Goal: Task Accomplishment & Management: Manage account settings

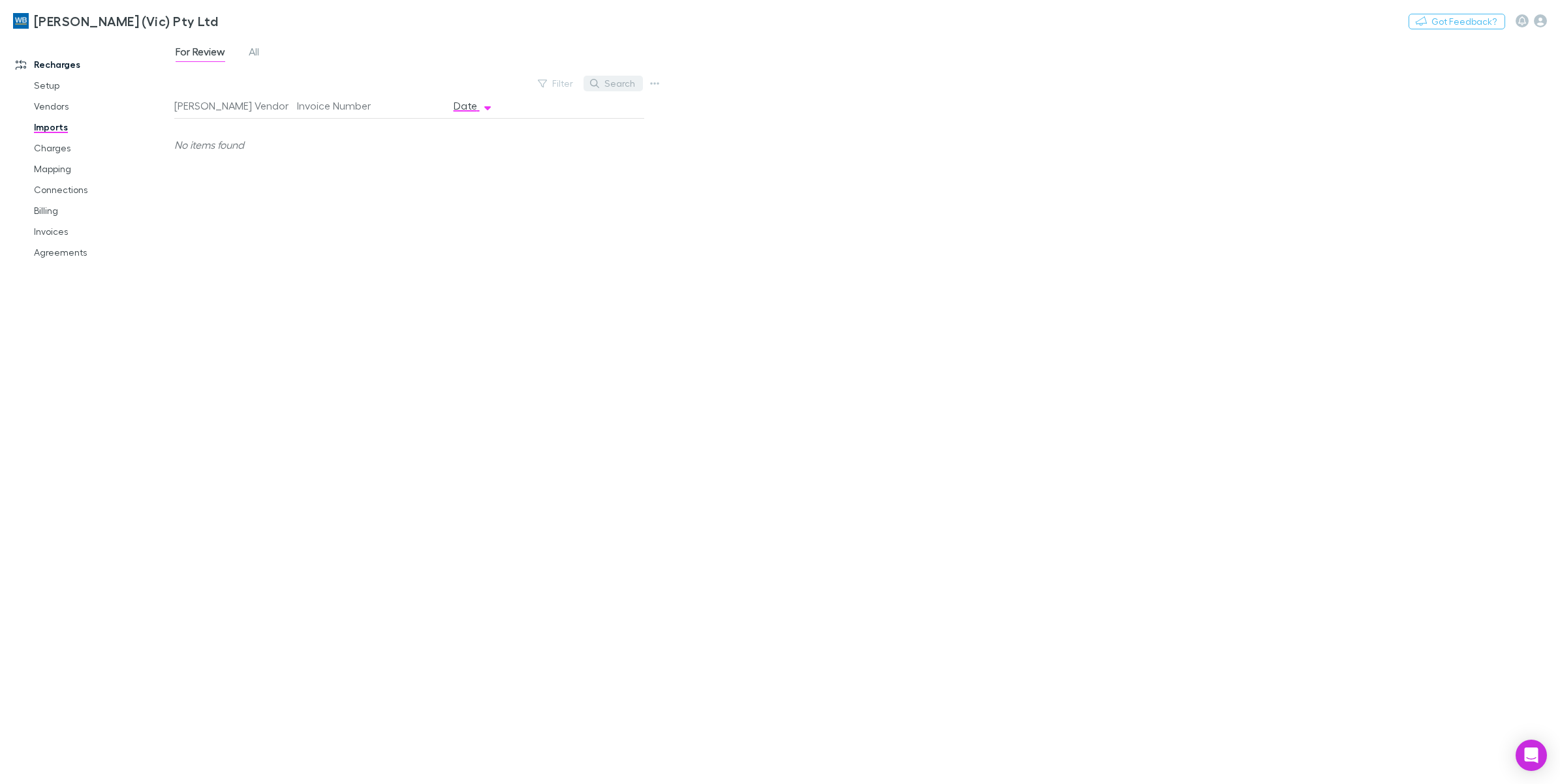
click at [616, 85] on button "Search" at bounding box center [612, 84] width 59 height 16
click at [62, 154] on link "Charges" at bounding box center [102, 148] width 163 height 20
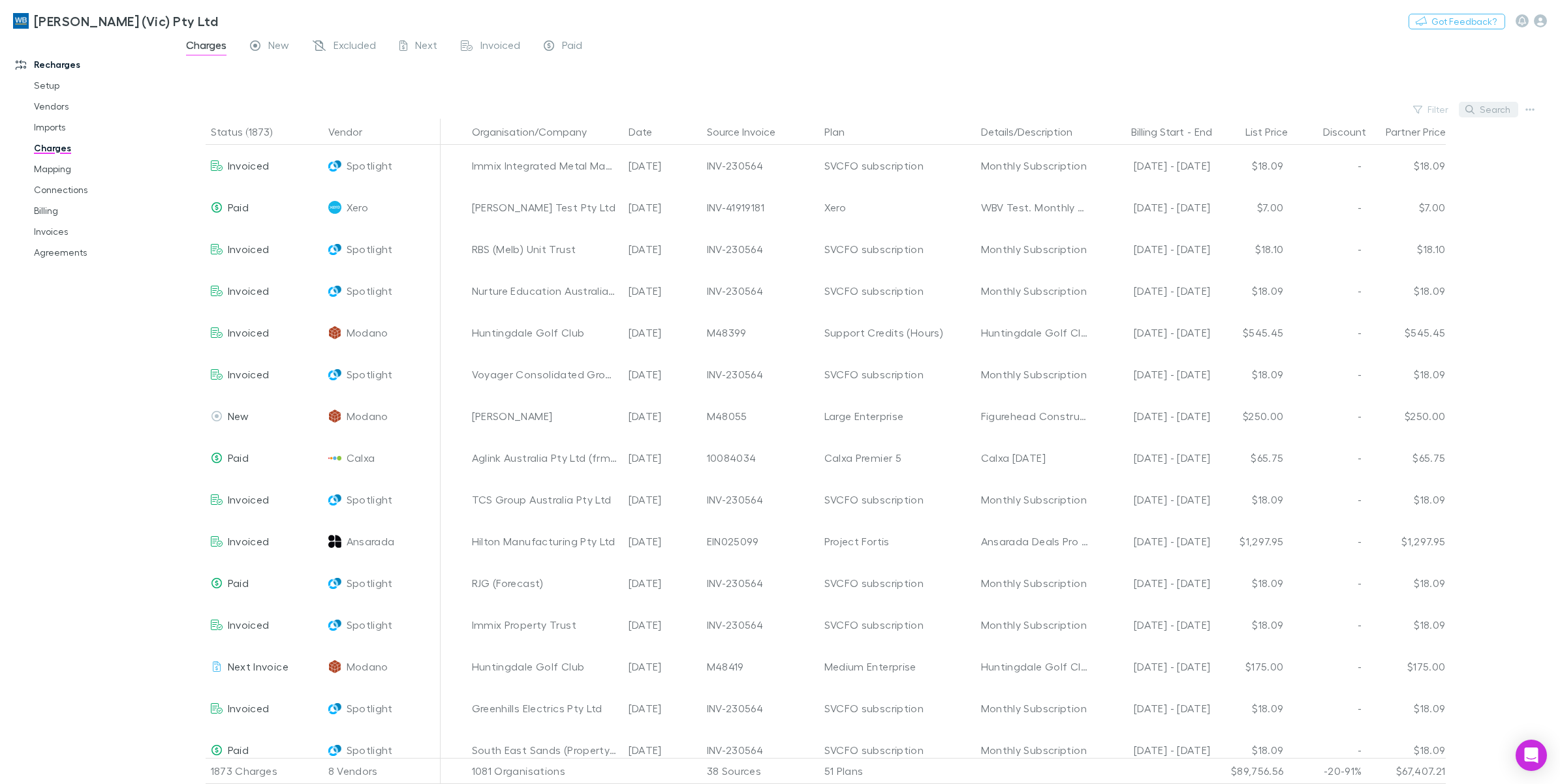
click at [1481, 106] on button "Search" at bounding box center [1487, 110] width 59 height 16
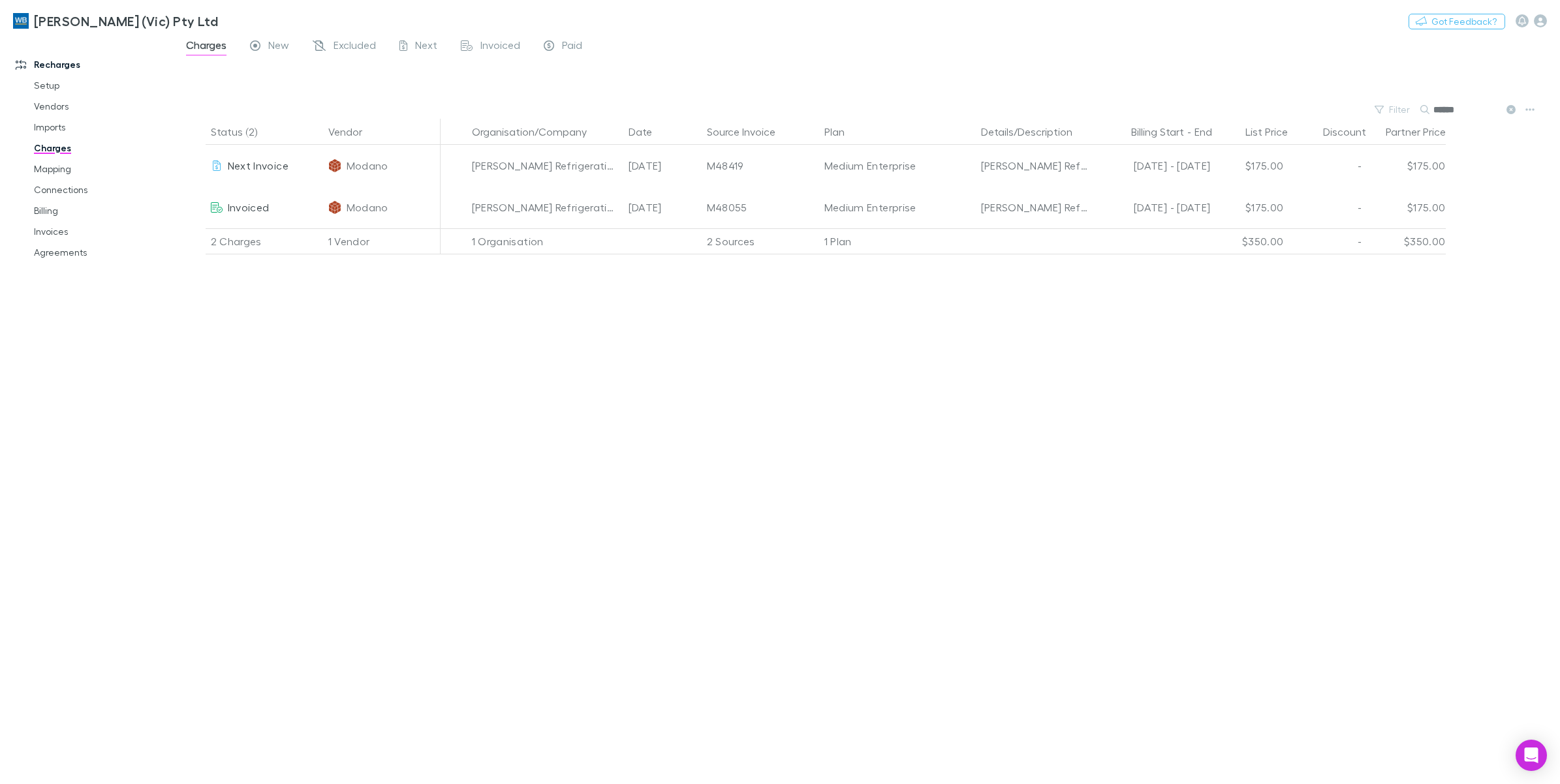
click at [1510, 111] on icon at bounding box center [1511, 110] width 9 height 9
click at [1397, 112] on div "Filter Search ******" at bounding box center [867, 109] width 1386 height 18
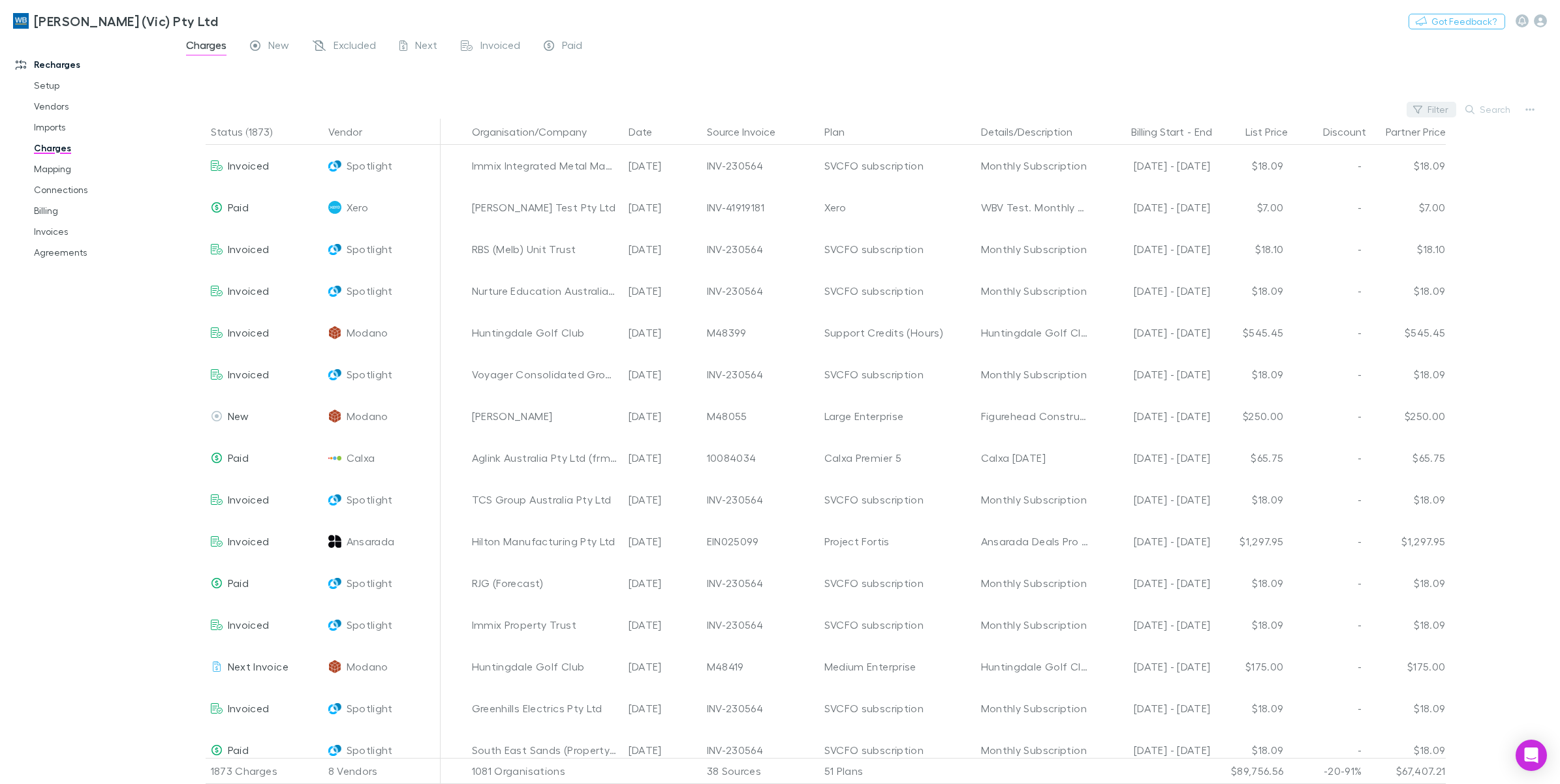
click at [1420, 108] on icon "button" at bounding box center [1417, 110] width 9 height 9
click at [1264, 229] on li "Modano" at bounding box center [1343, 236] width 227 height 20
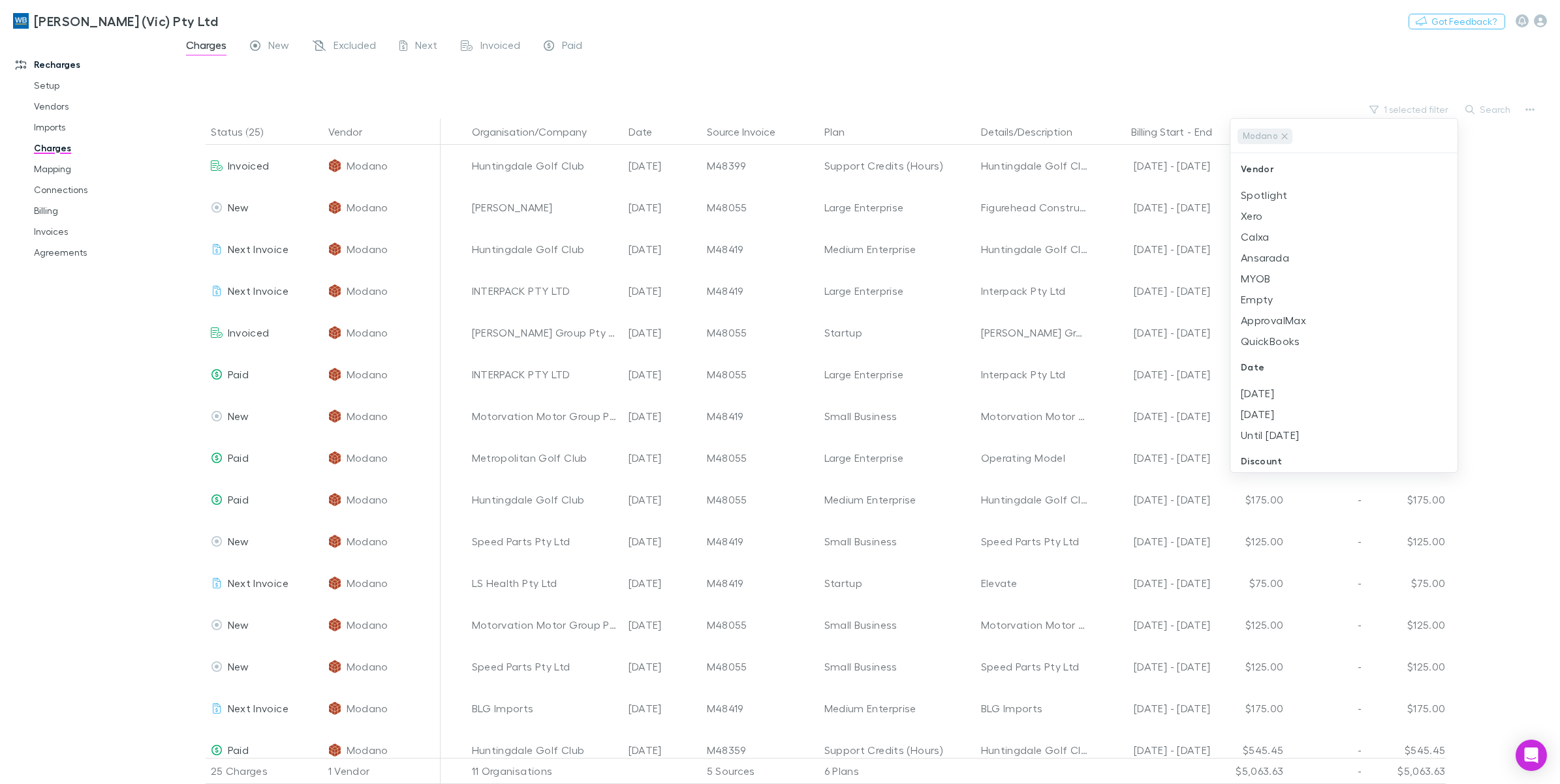
click at [895, 66] on div at bounding box center [780, 392] width 1560 height 784
click at [1492, 112] on button "Search" at bounding box center [1487, 110] width 59 height 16
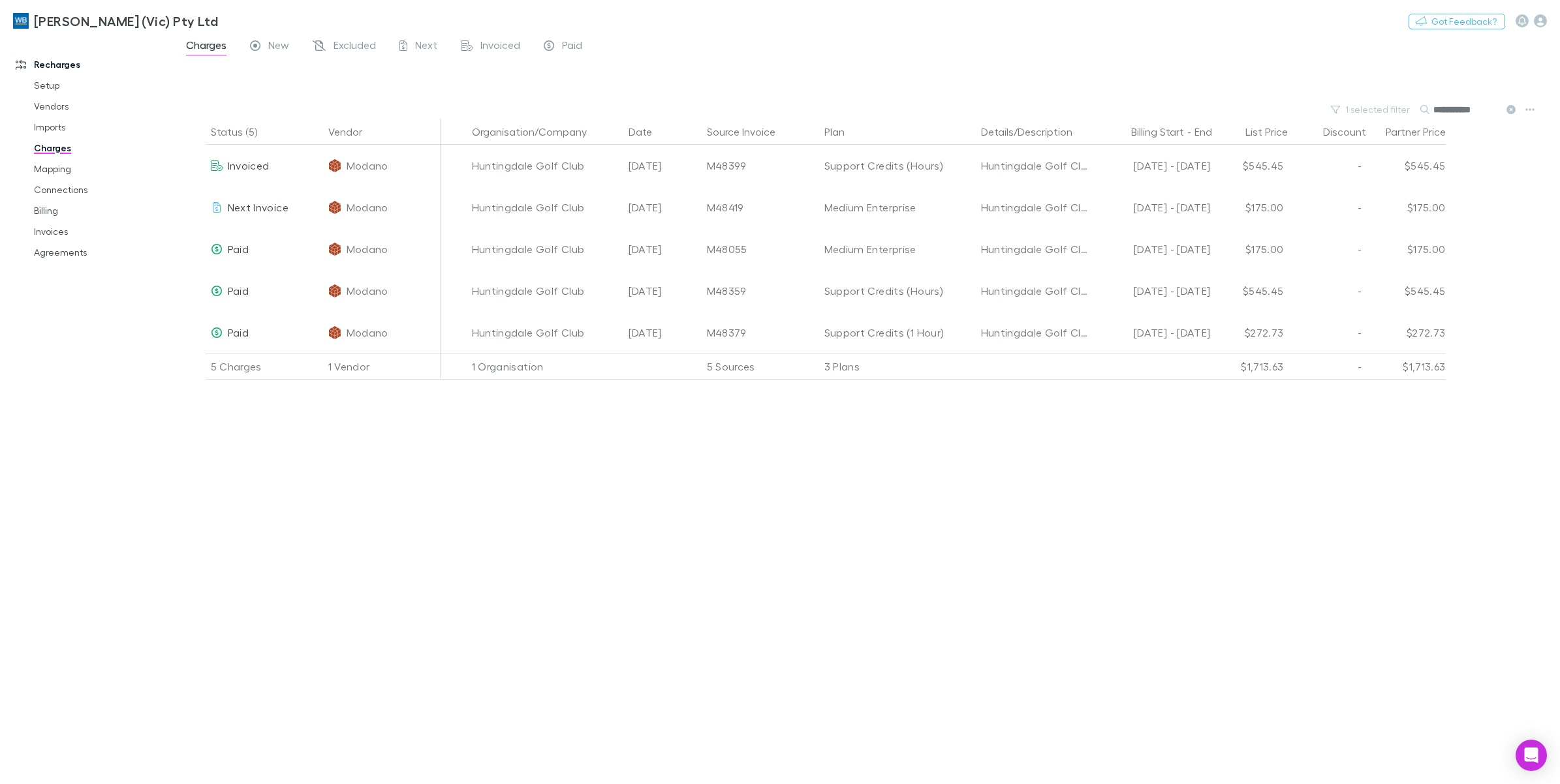
type input "**********"
click at [359, 41] on span "Excluded" at bounding box center [355, 47] width 43 height 17
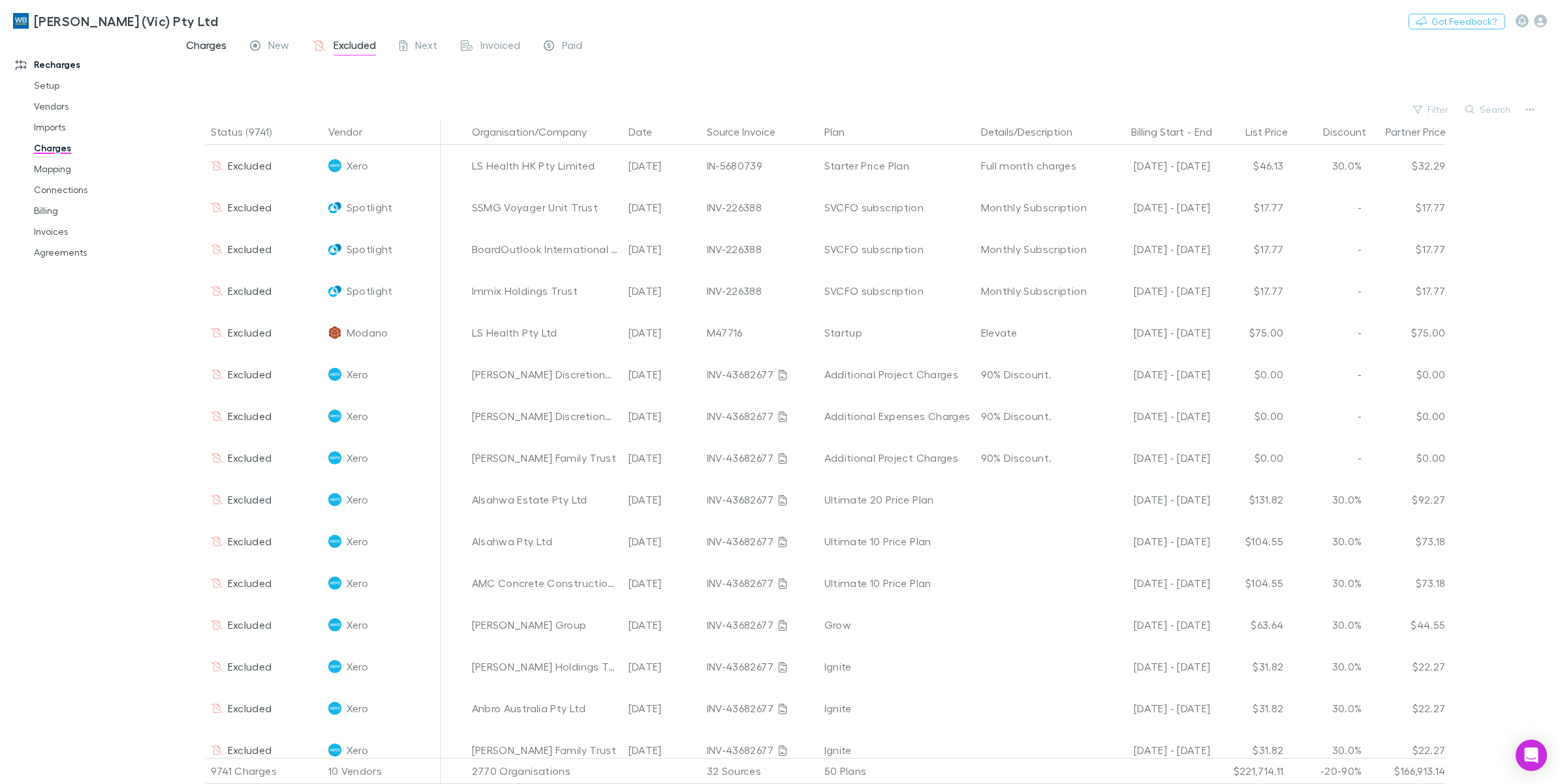
click at [206, 49] on span "Charges" at bounding box center [206, 47] width 40 height 17
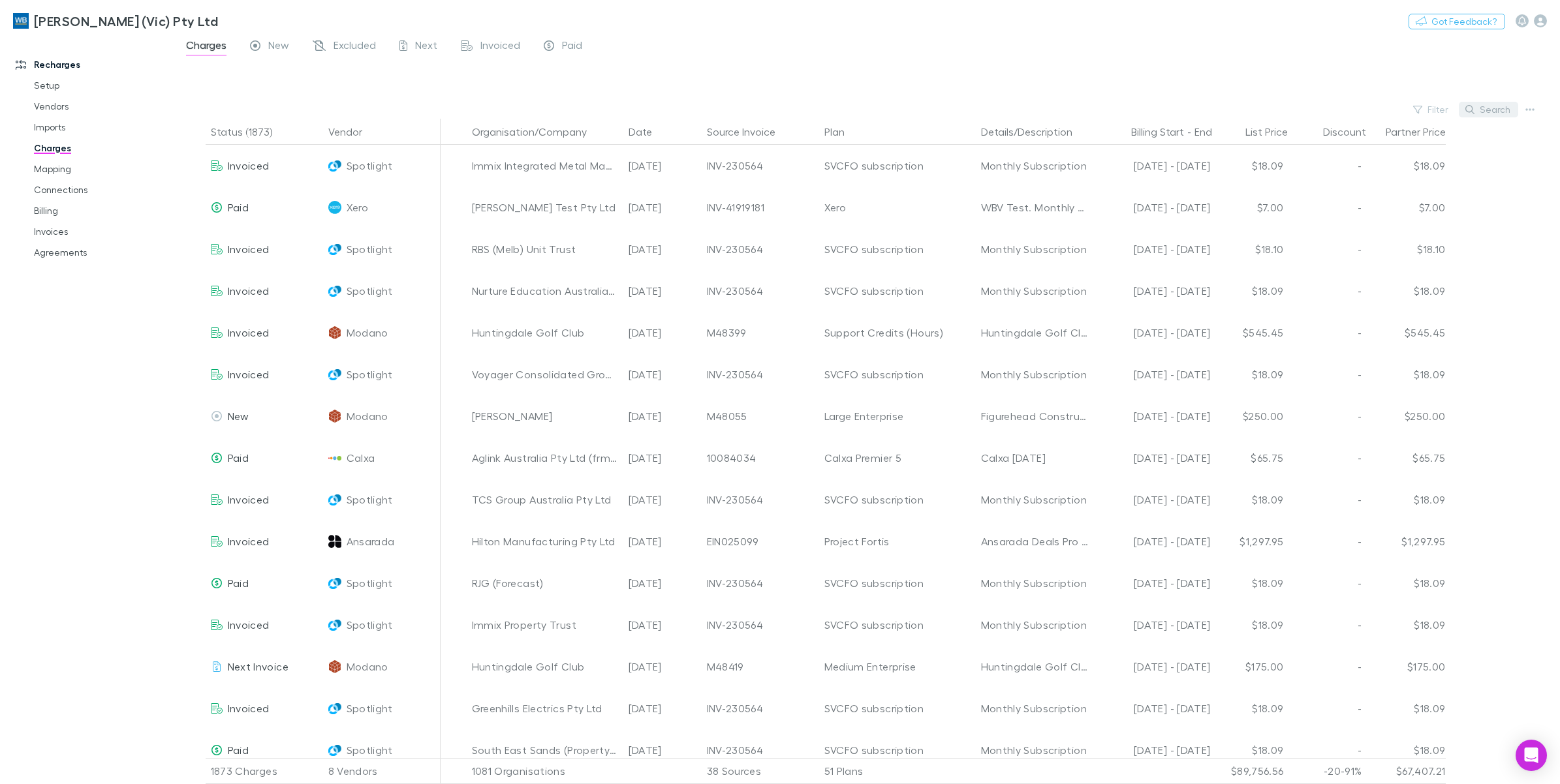
click at [1480, 114] on button "Search" at bounding box center [1487, 110] width 59 height 16
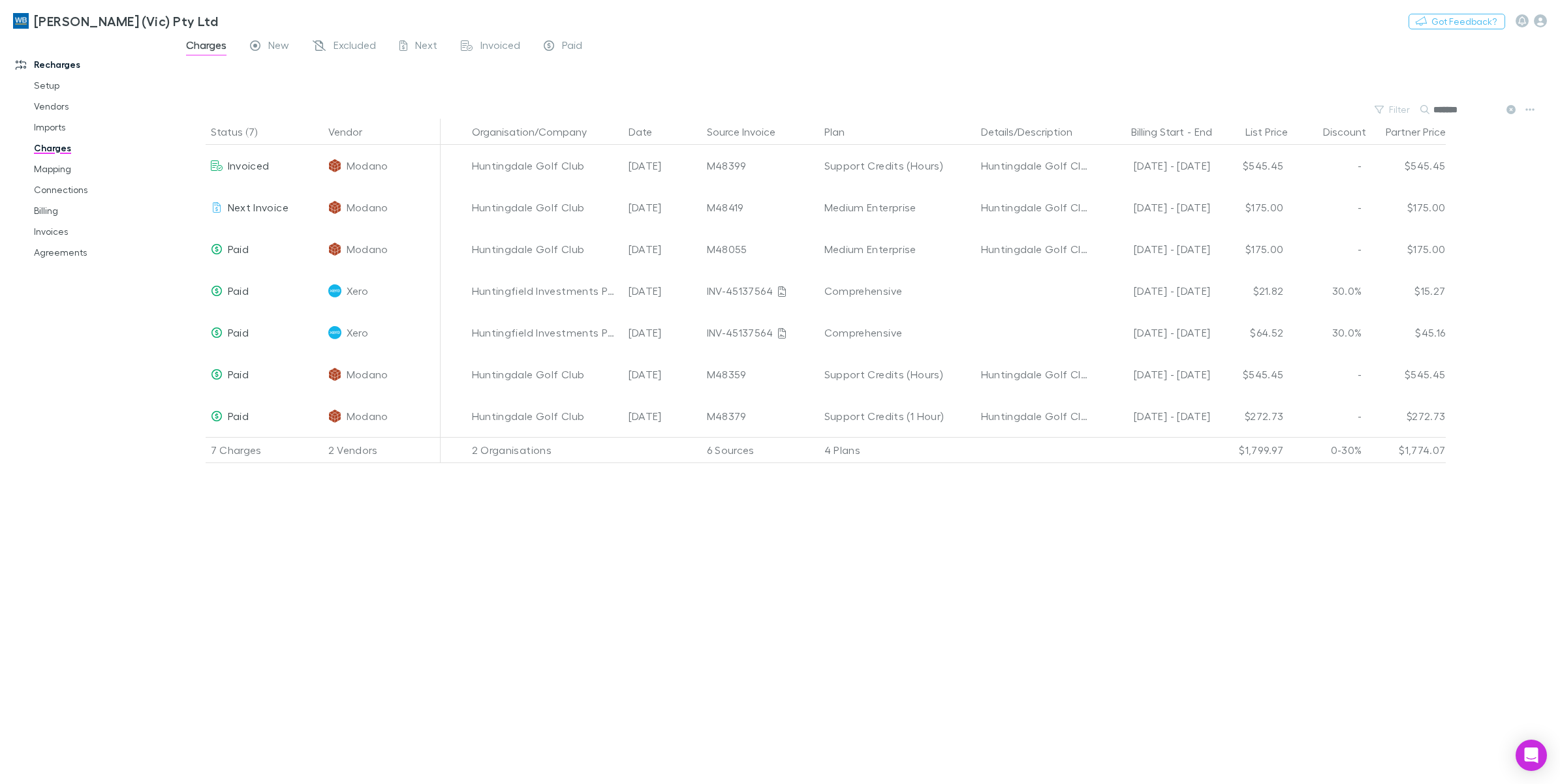
click at [1475, 110] on input "*******" at bounding box center [1465, 109] width 65 height 18
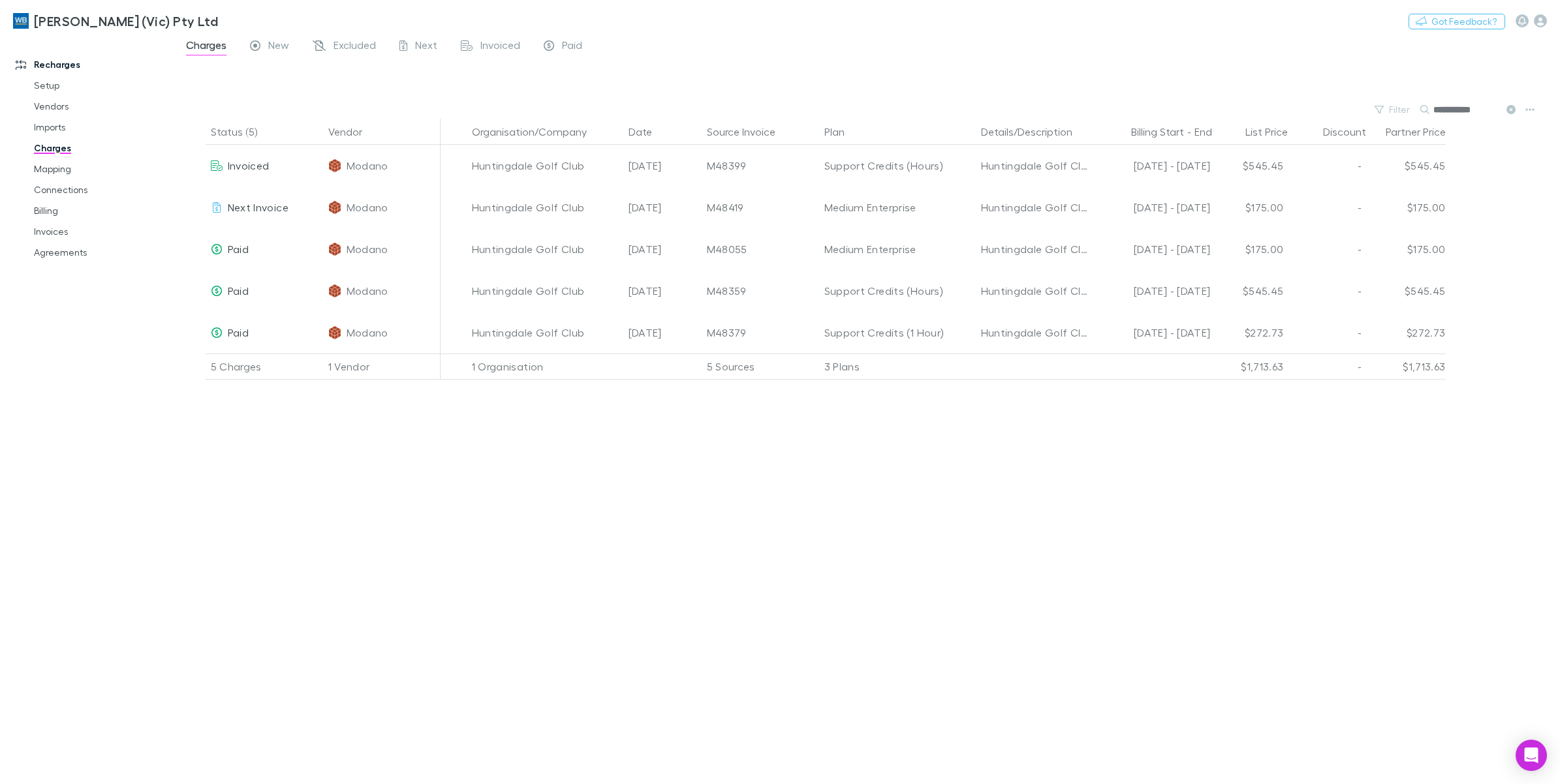
drag, startPoint x: 1491, startPoint y: 109, endPoint x: 1487, endPoint y: 125, distance: 16.5
click at [1412, 110] on div "**********" at bounding box center [867, 109] width 1386 height 18
type input "**"
click at [1390, 108] on button "Filter" at bounding box center [1392, 110] width 50 height 16
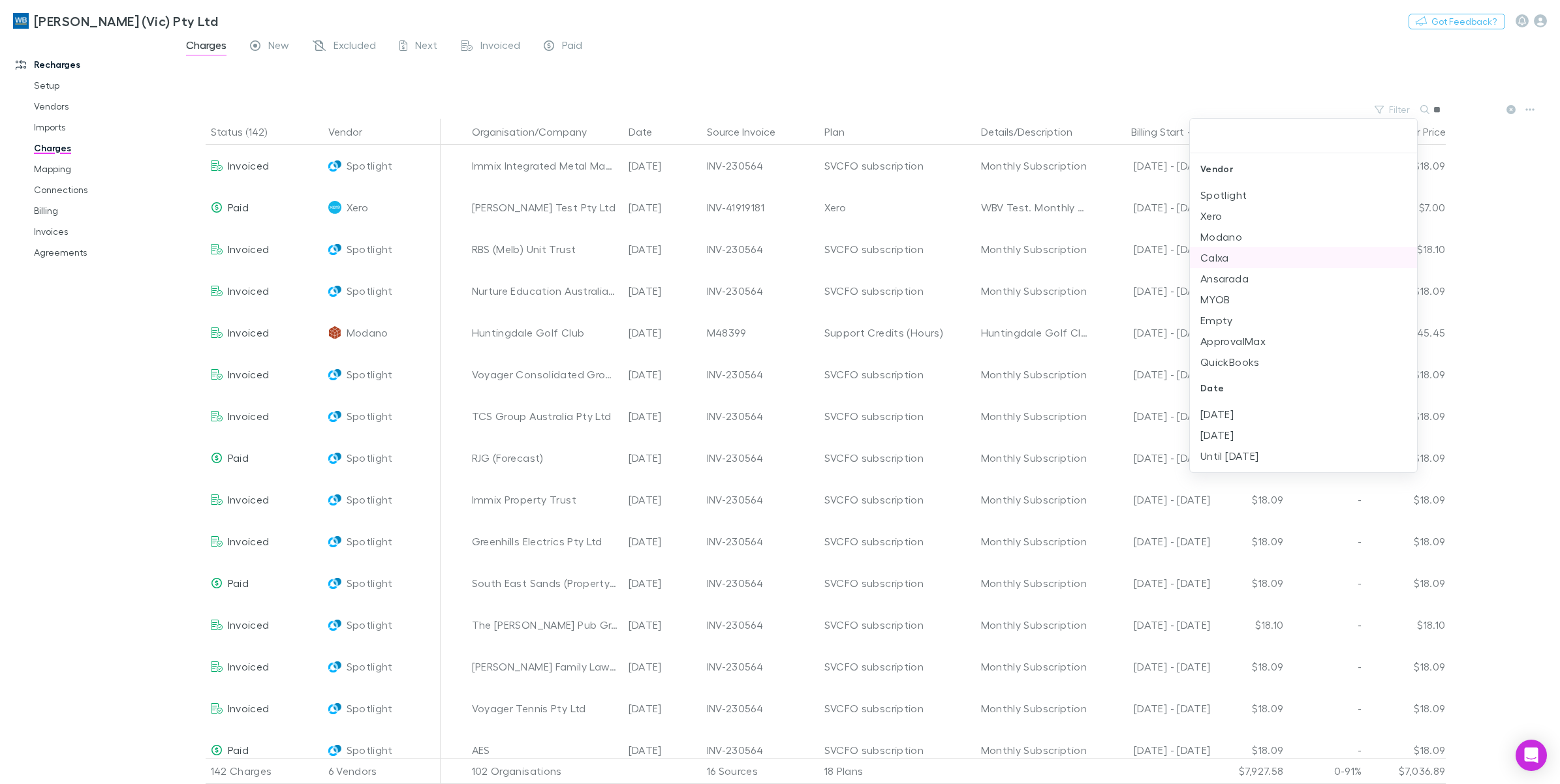
click at [1237, 240] on li "Modano" at bounding box center [1303, 236] width 227 height 20
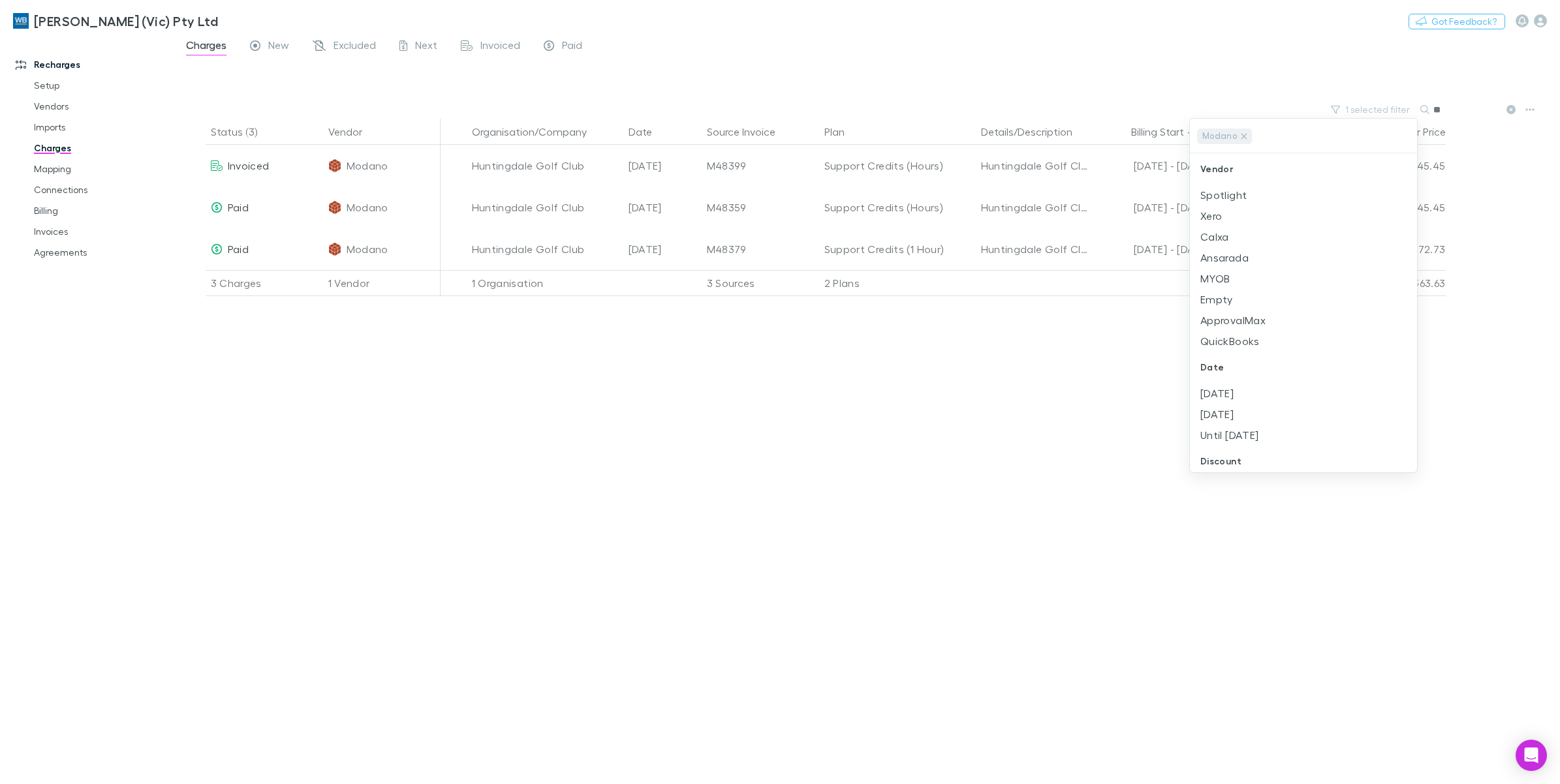
click at [785, 412] on div at bounding box center [780, 392] width 1560 height 784
click at [52, 233] on link "Invoices" at bounding box center [102, 232] width 163 height 20
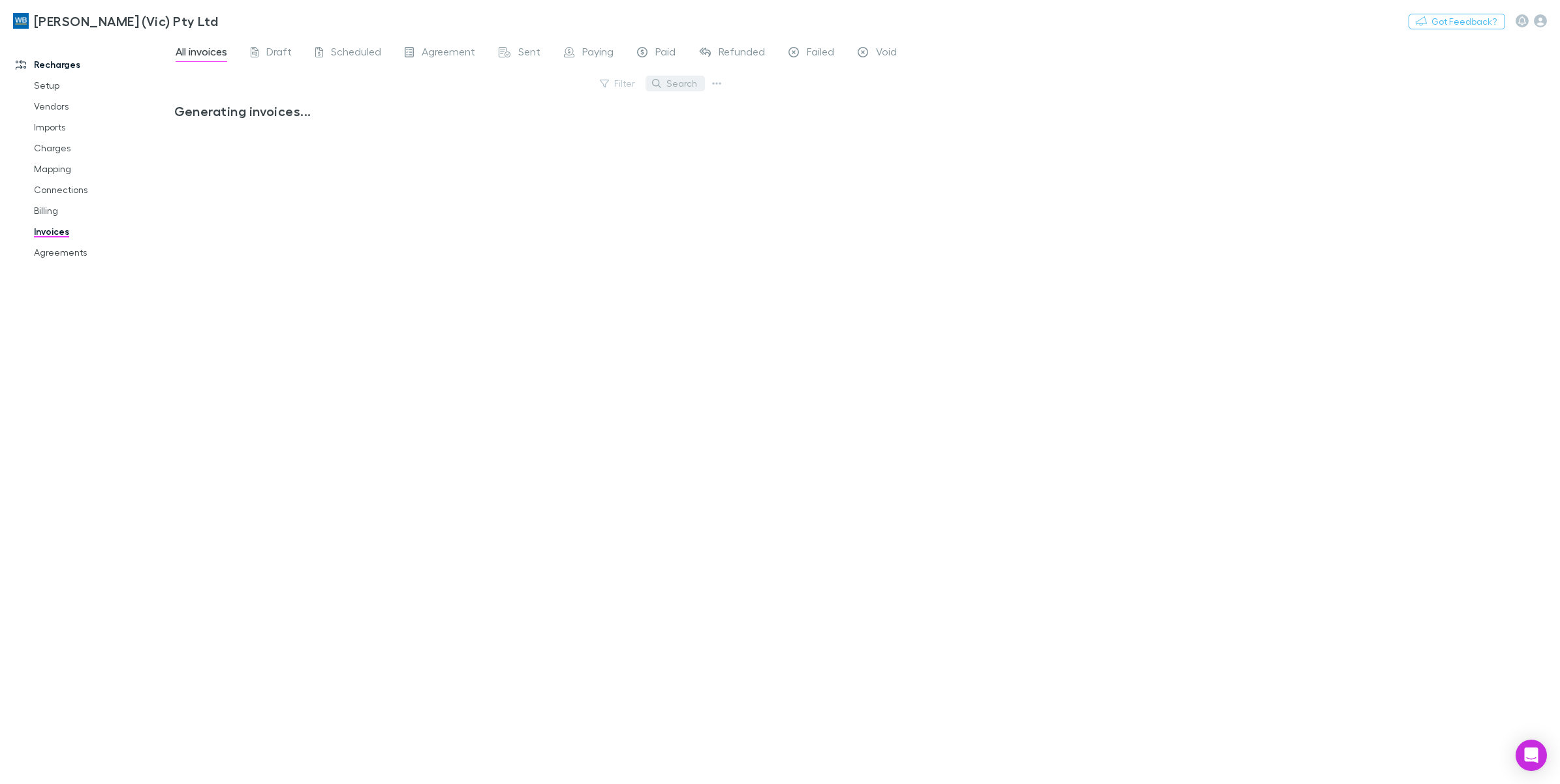
click at [692, 88] on button "Search" at bounding box center [675, 84] width 59 height 16
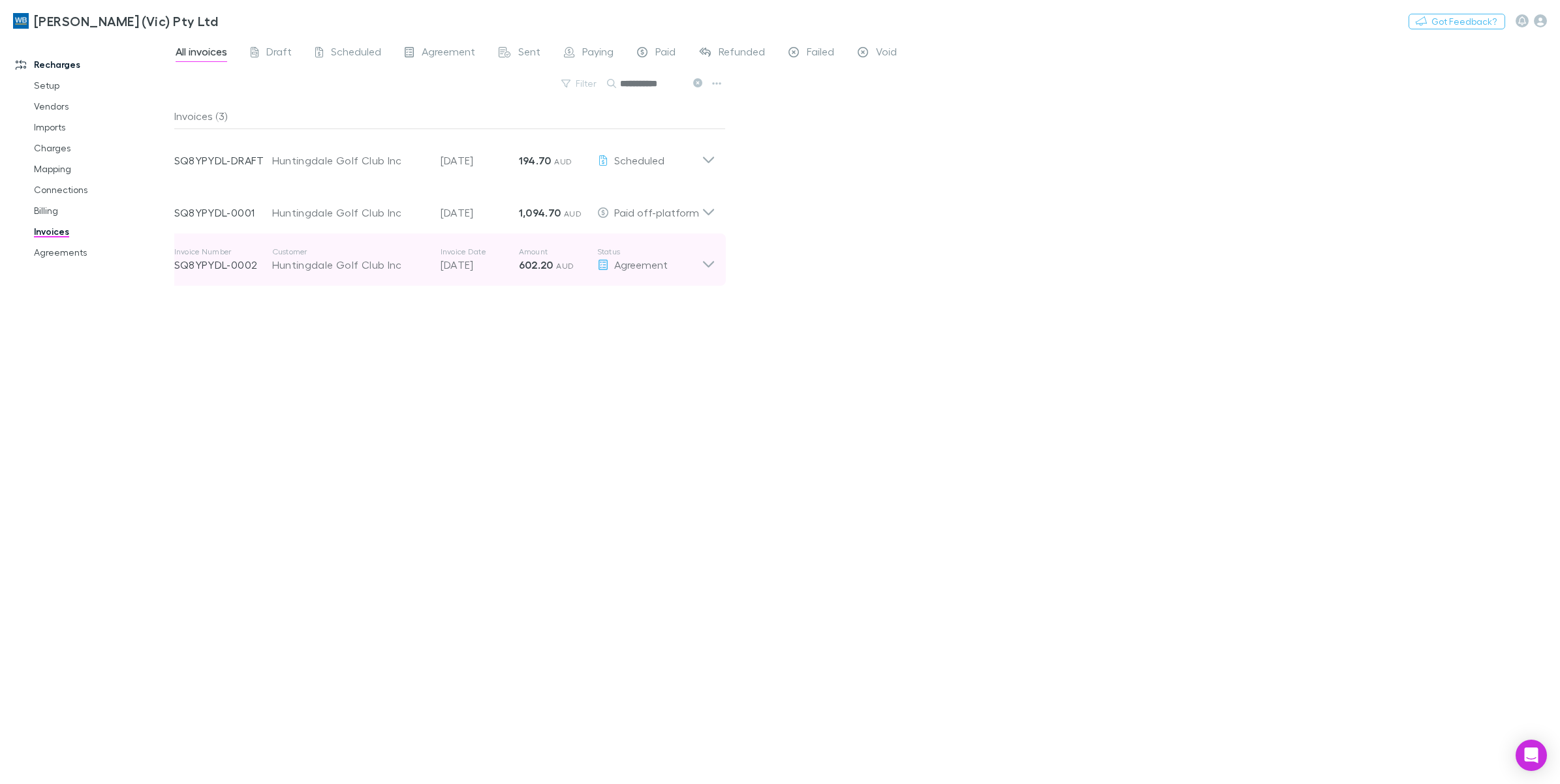
type input "**********"
click at [709, 266] on icon at bounding box center [708, 264] width 11 height 6
click at [709, 266] on icon at bounding box center [708, 259] width 13 height 26
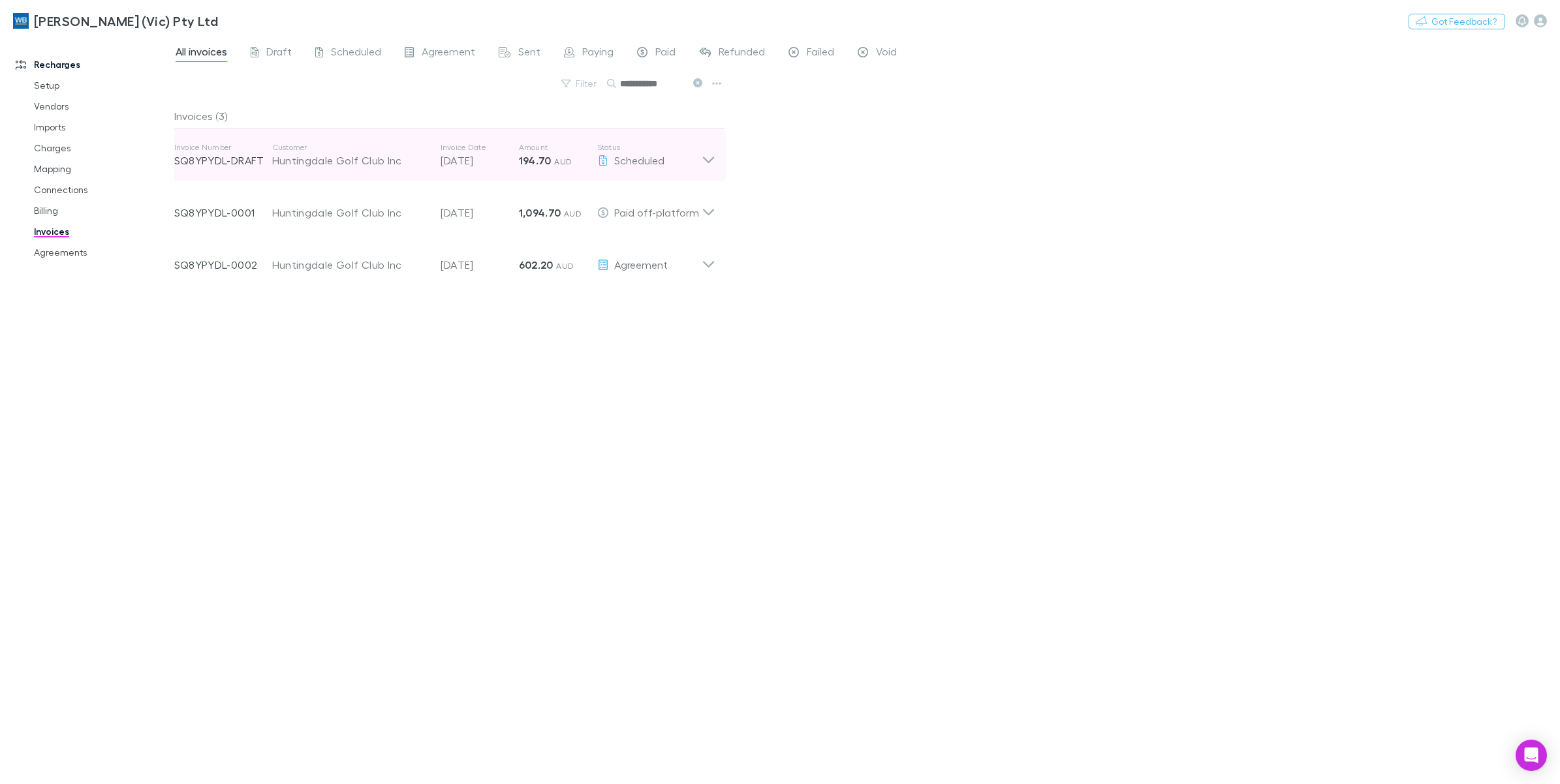
click at [711, 160] on icon at bounding box center [708, 160] width 11 height 6
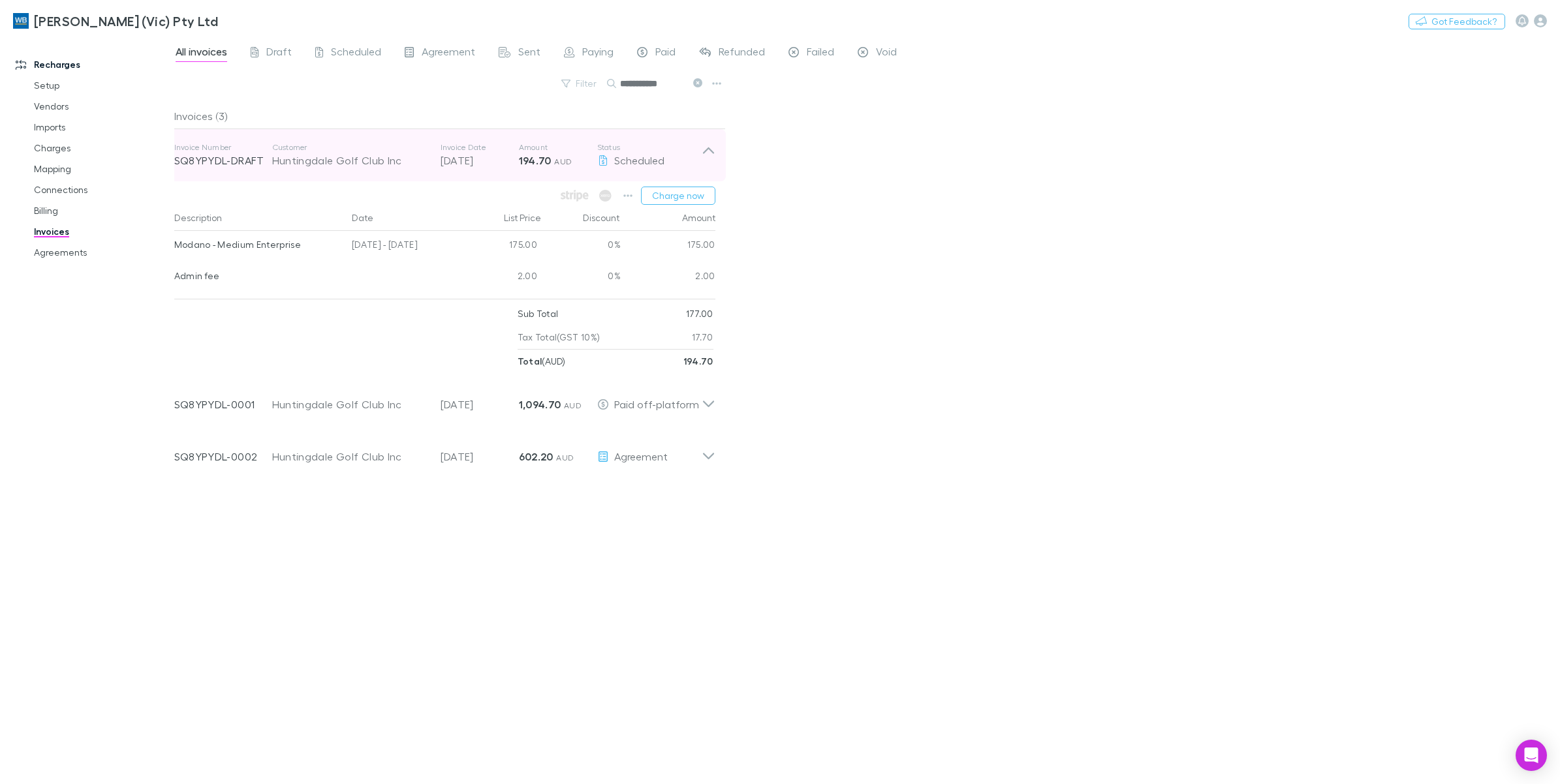
click at [711, 160] on icon at bounding box center [708, 154] width 13 height 26
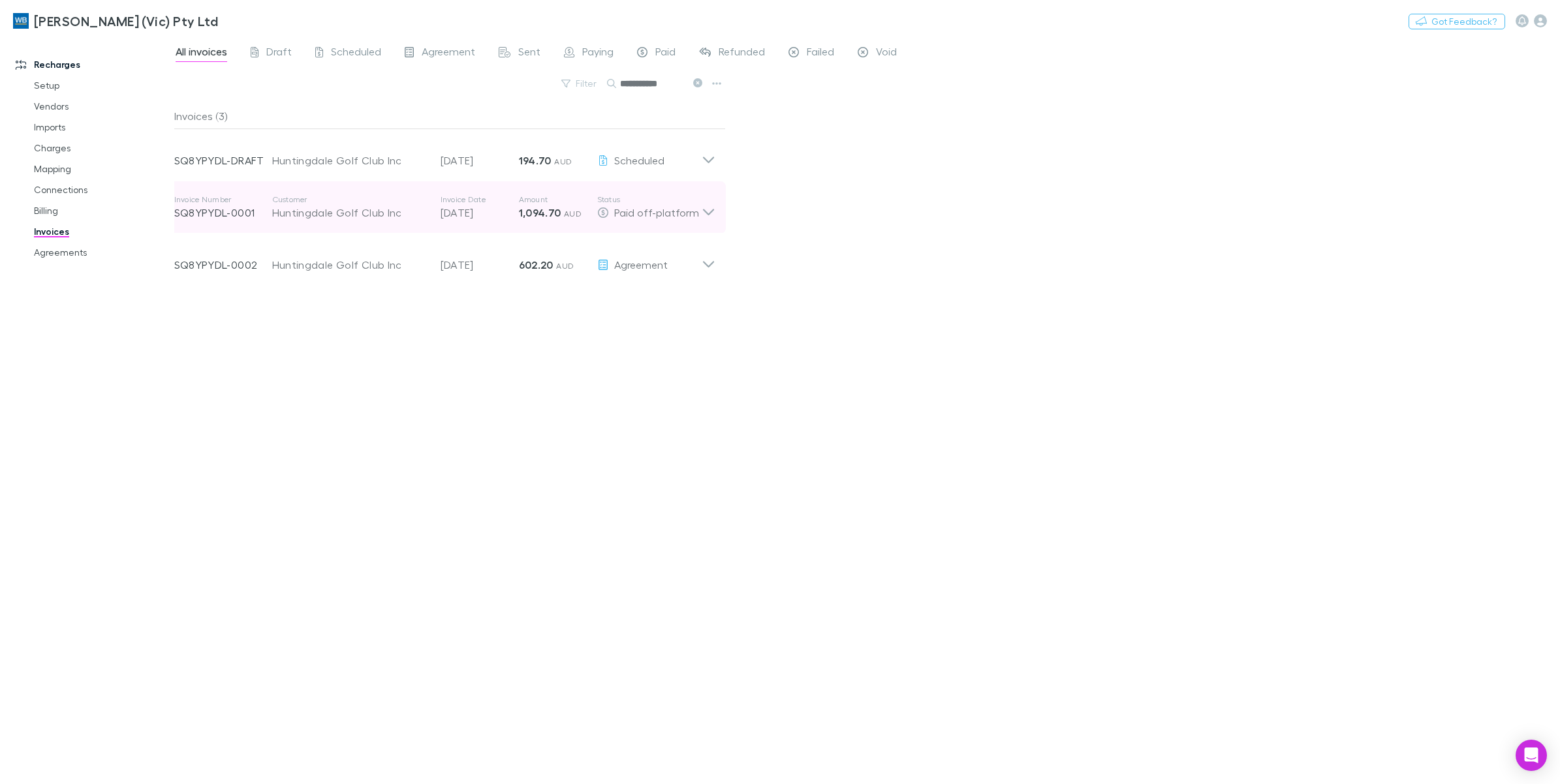
click at [709, 213] on icon at bounding box center [708, 207] width 13 height 26
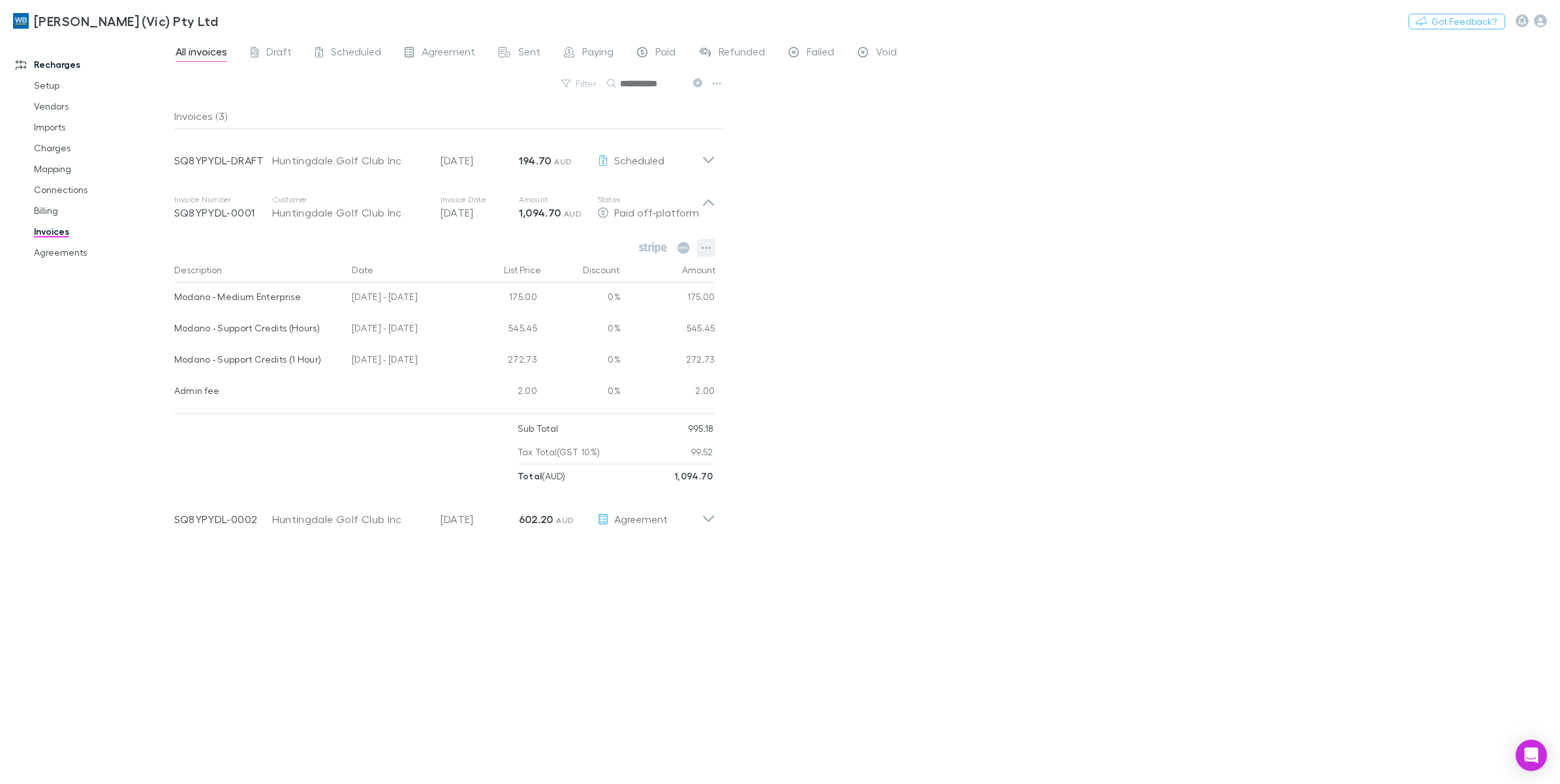
click at [706, 244] on icon "button" at bounding box center [706, 247] width 9 height 10
click at [872, 237] on div at bounding box center [780, 392] width 1560 height 784
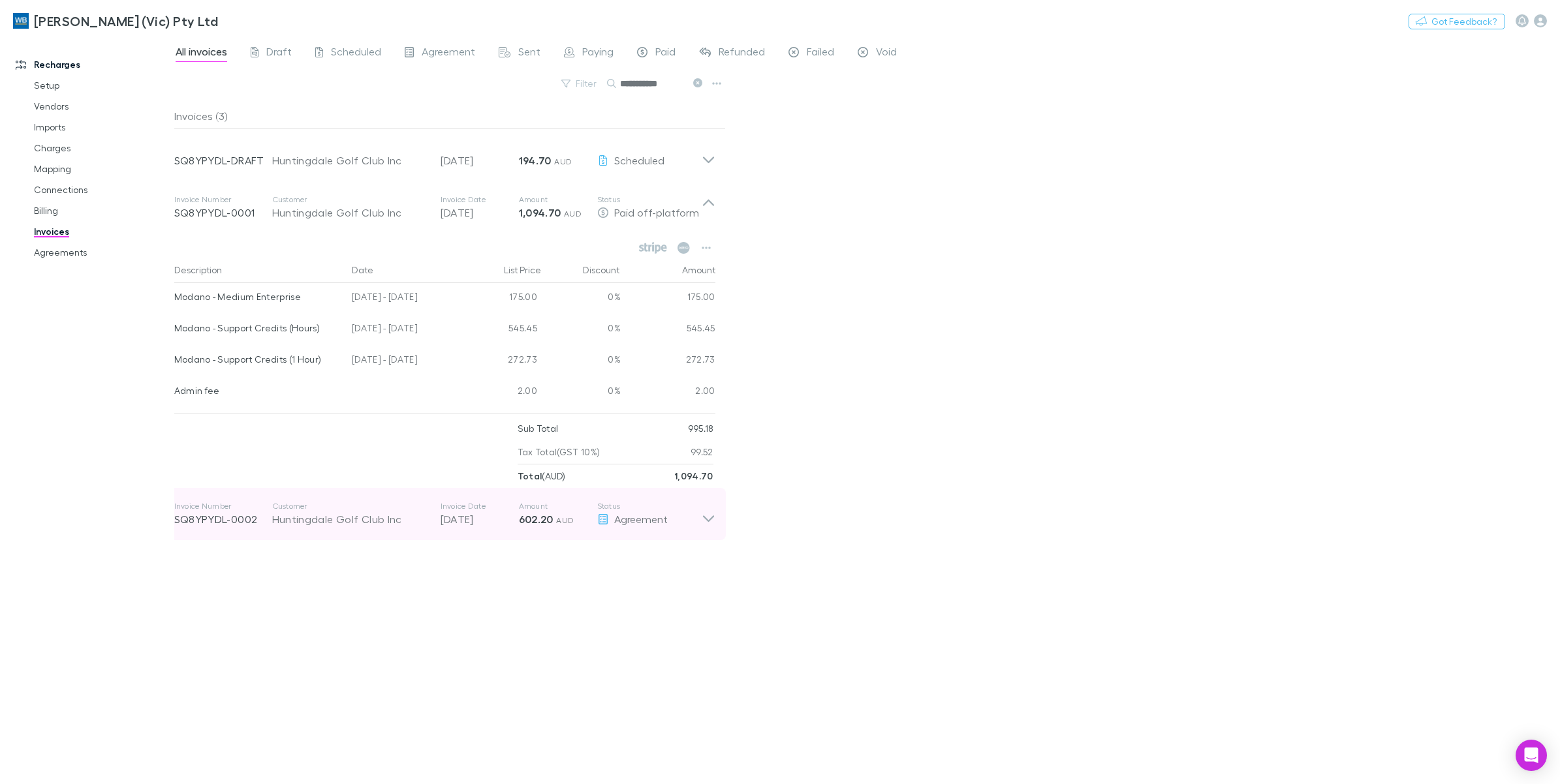
click at [706, 526] on icon at bounding box center [708, 514] width 13 height 26
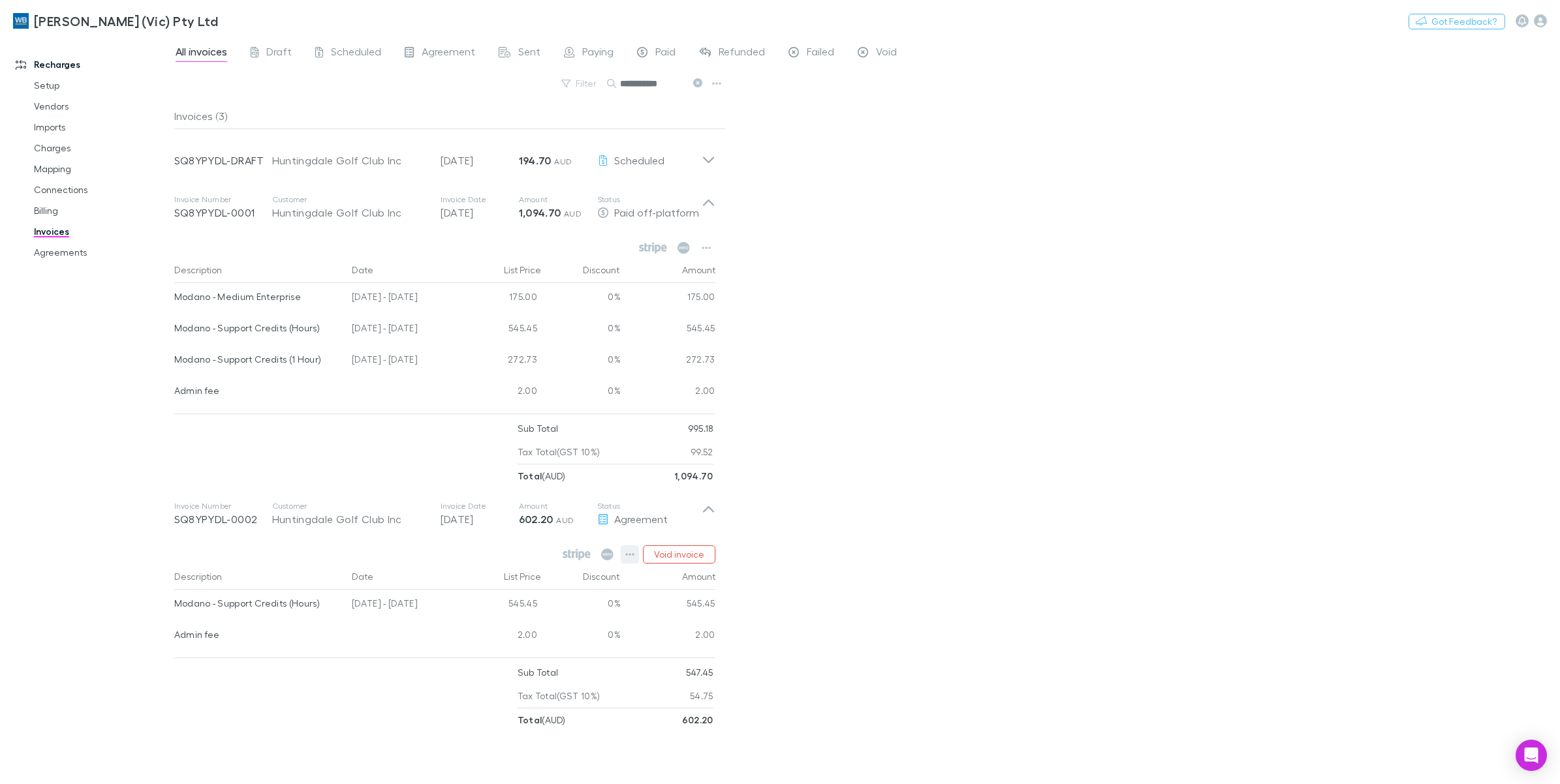
click at [627, 559] on icon "button" at bounding box center [630, 554] width 9 height 10
click at [929, 522] on div at bounding box center [780, 392] width 1560 height 784
click at [631, 556] on icon "button" at bounding box center [630, 554] width 9 height 10
click at [920, 490] on div at bounding box center [780, 392] width 1560 height 784
click at [624, 553] on button "button" at bounding box center [629, 554] width 18 height 18
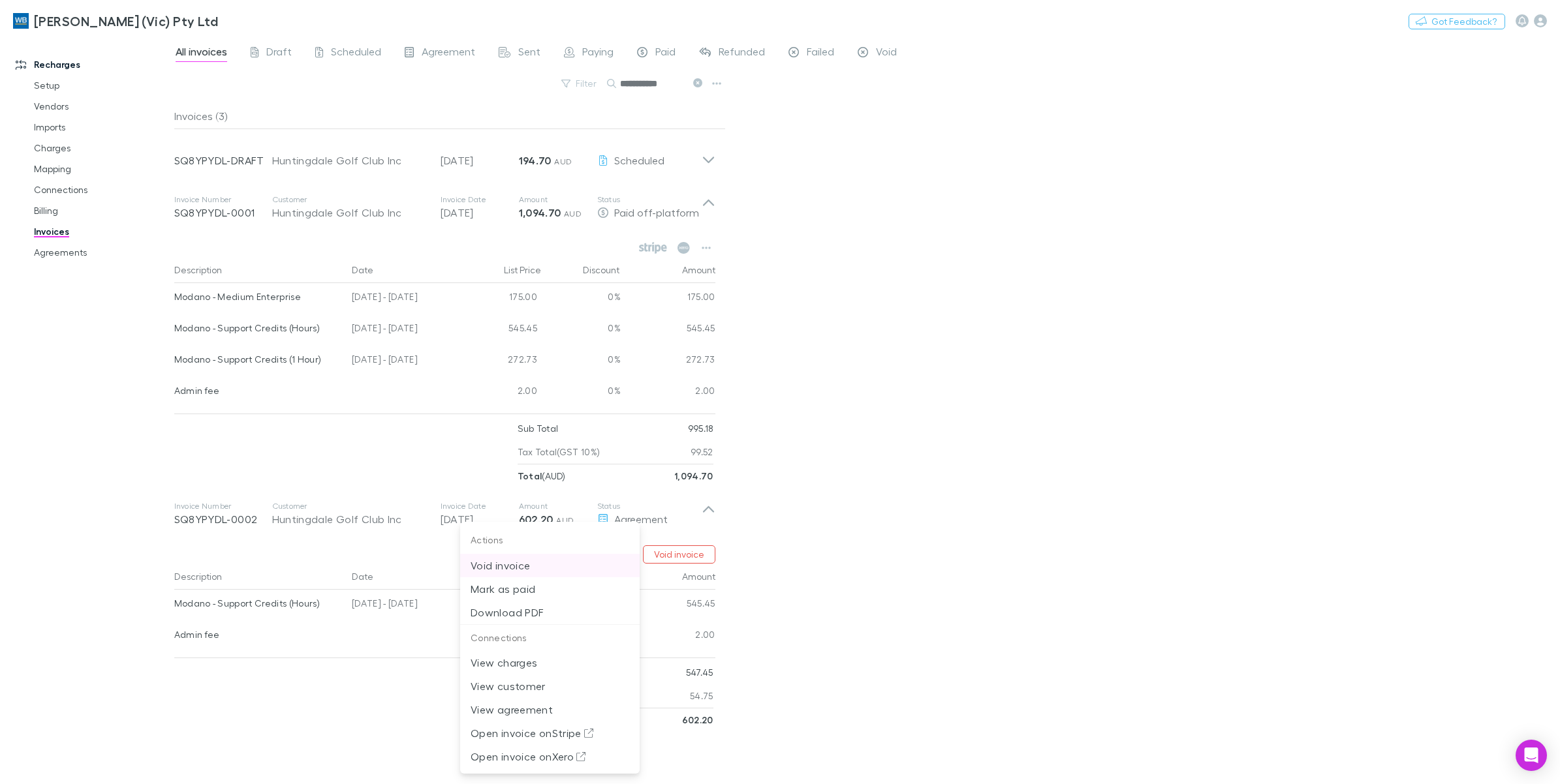
click at [558, 568] on p "Void invoice" at bounding box center [549, 566] width 158 height 16
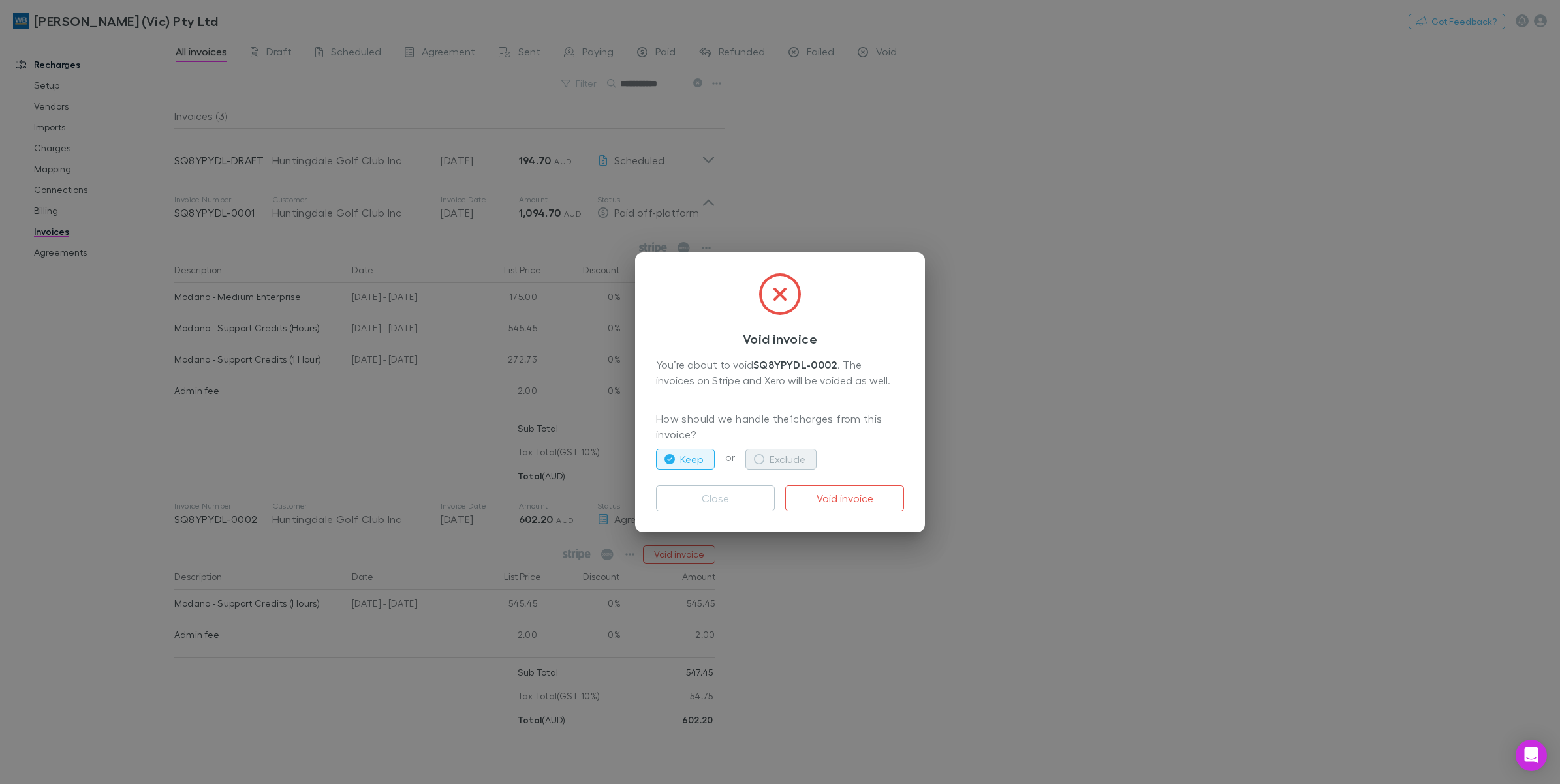
click at [764, 462] on icon "button" at bounding box center [758, 459] width 10 height 10
click at [847, 480] on div "Close Void invoice" at bounding box center [780, 493] width 248 height 36
click at [849, 496] on button "Void invoice" at bounding box center [844, 498] width 119 height 26
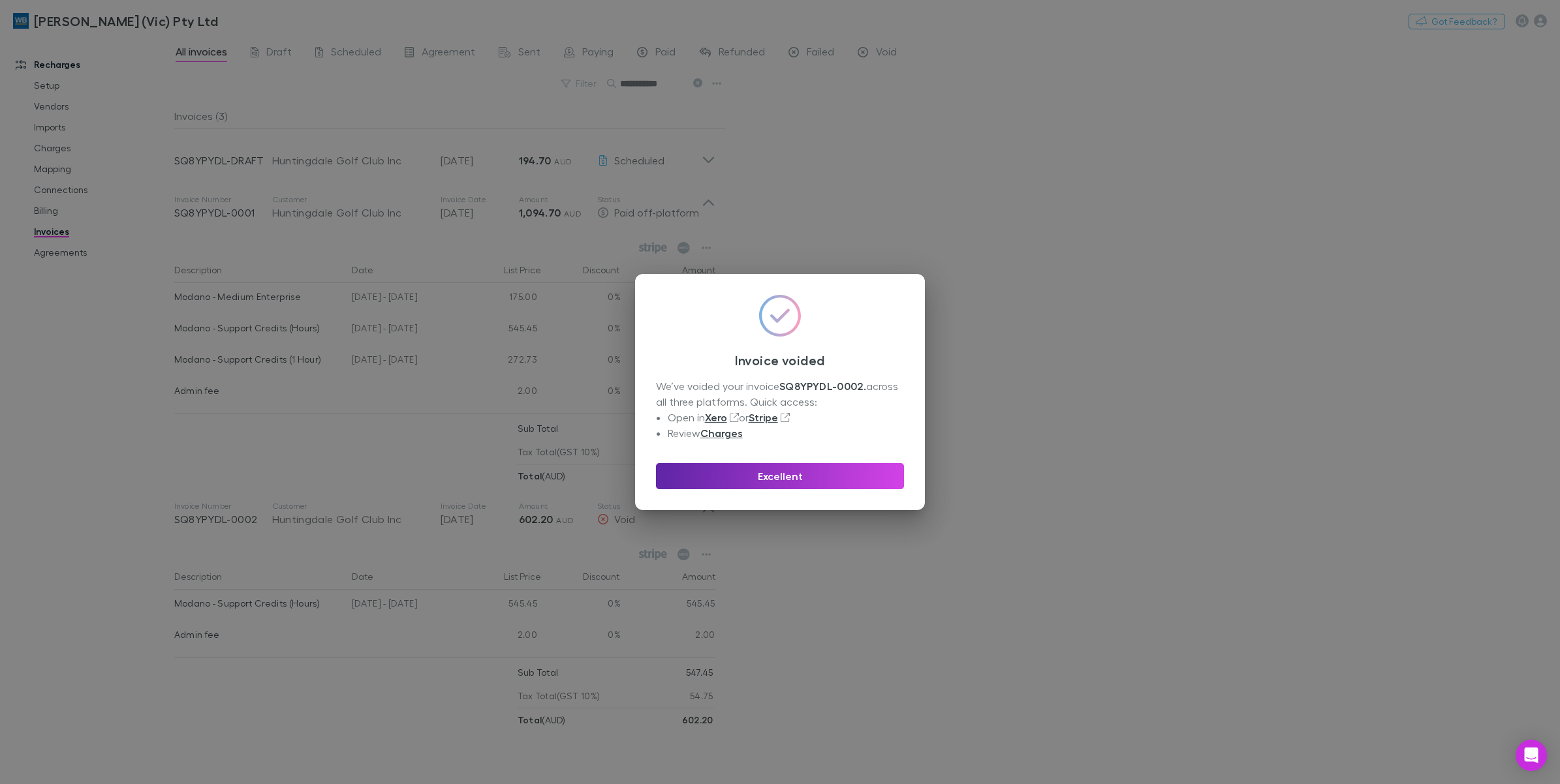
click at [840, 563] on div "Invoice voided We’ve voided your invoice SQ8YPYDL-0002 . across all three platf…" at bounding box center [780, 392] width 1560 height 784
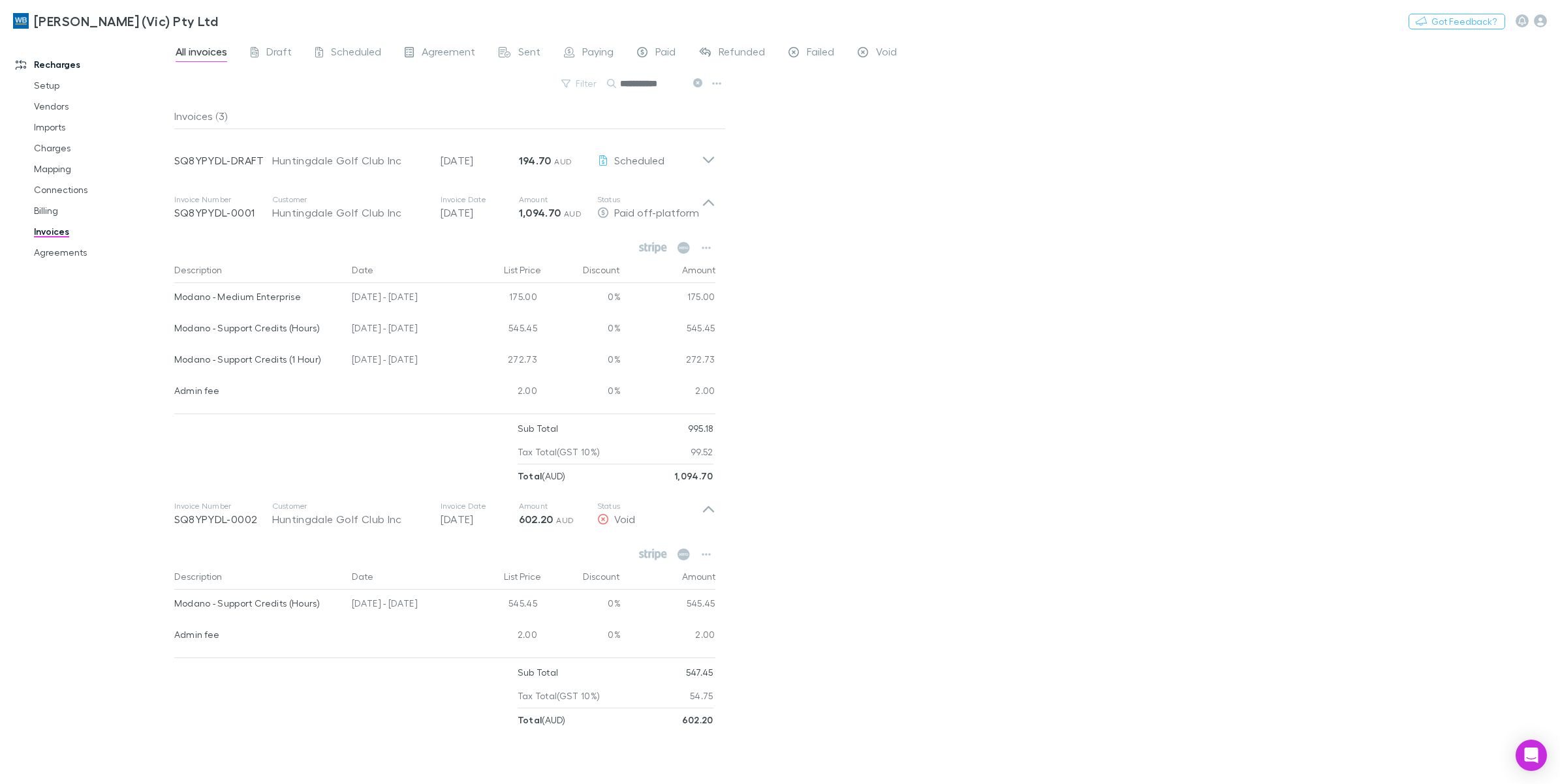
click at [47, 233] on link "Invoices" at bounding box center [102, 232] width 163 height 20
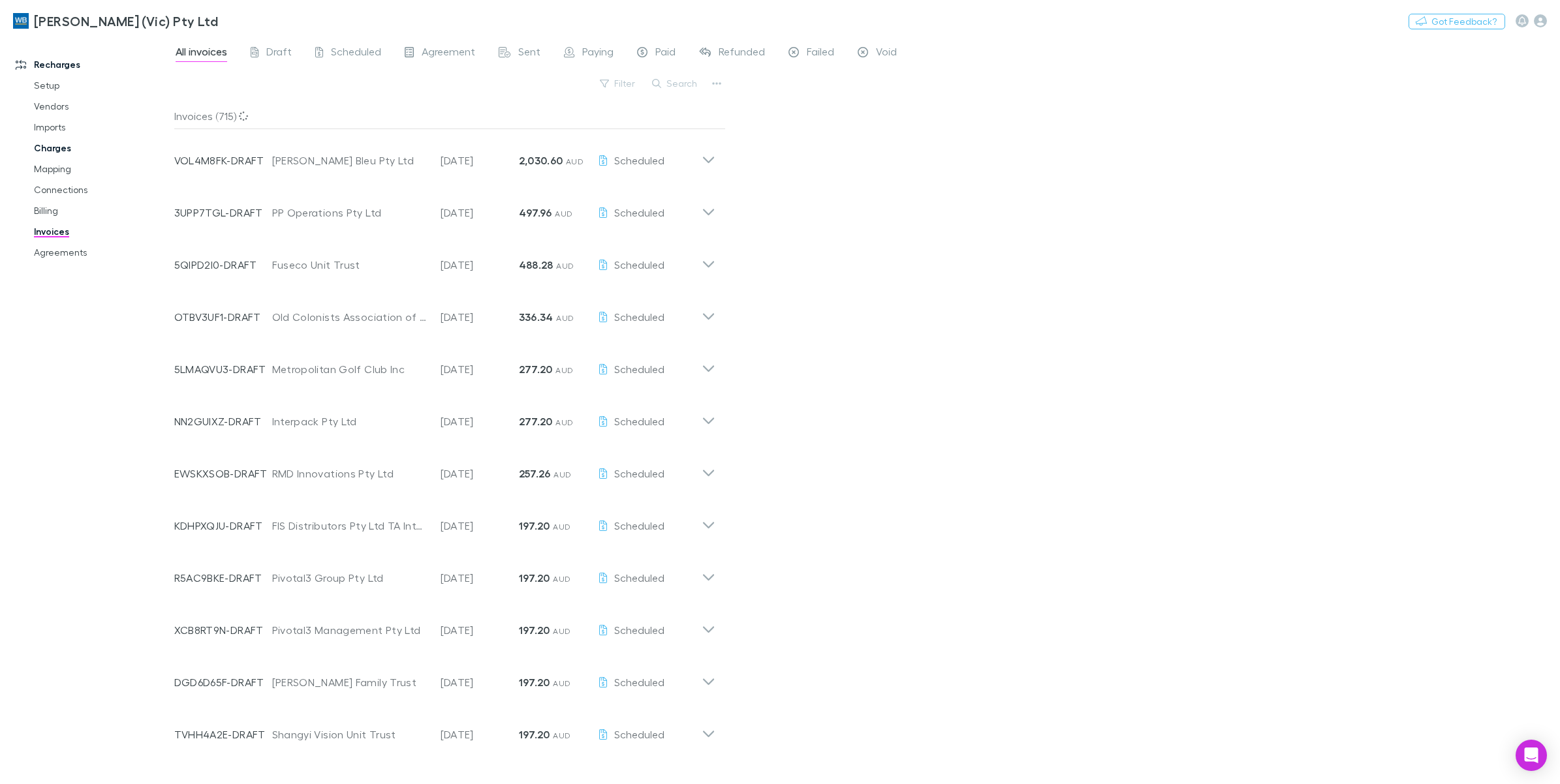
click at [59, 148] on link "Charges" at bounding box center [102, 148] width 163 height 20
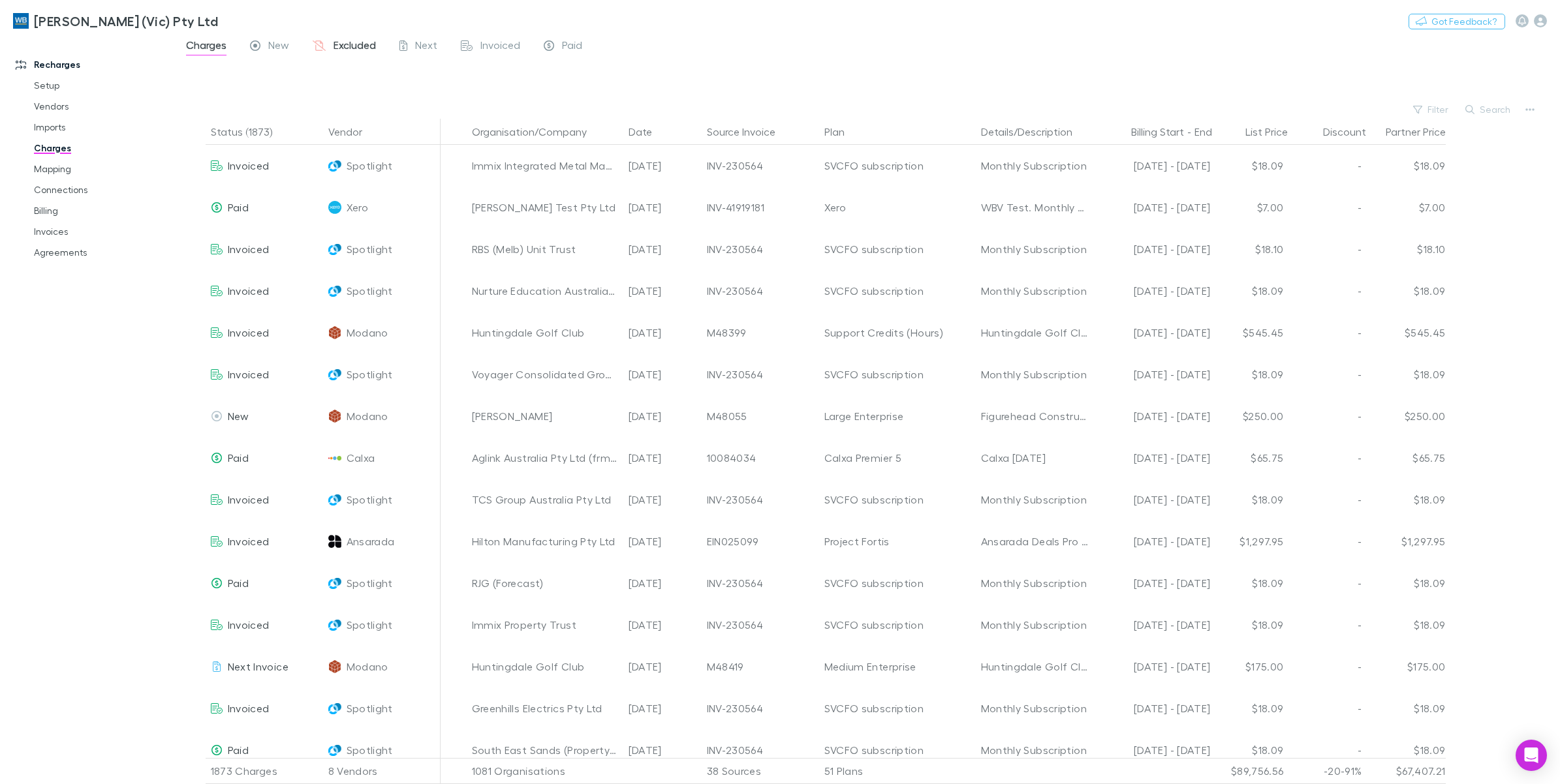
click at [363, 46] on span "Excluded" at bounding box center [355, 47] width 43 height 17
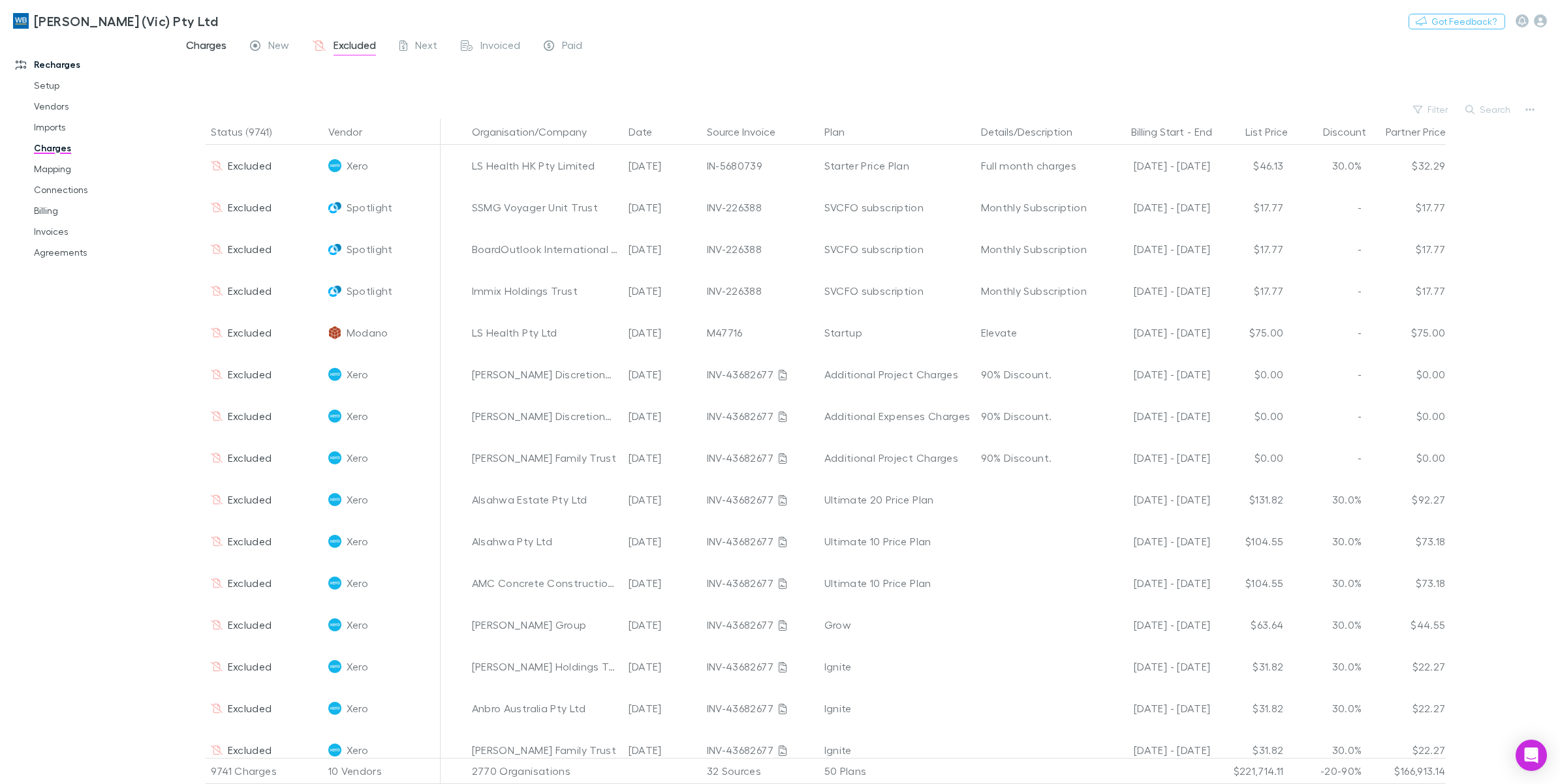
click at [203, 47] on span "Charges" at bounding box center [206, 47] width 40 height 17
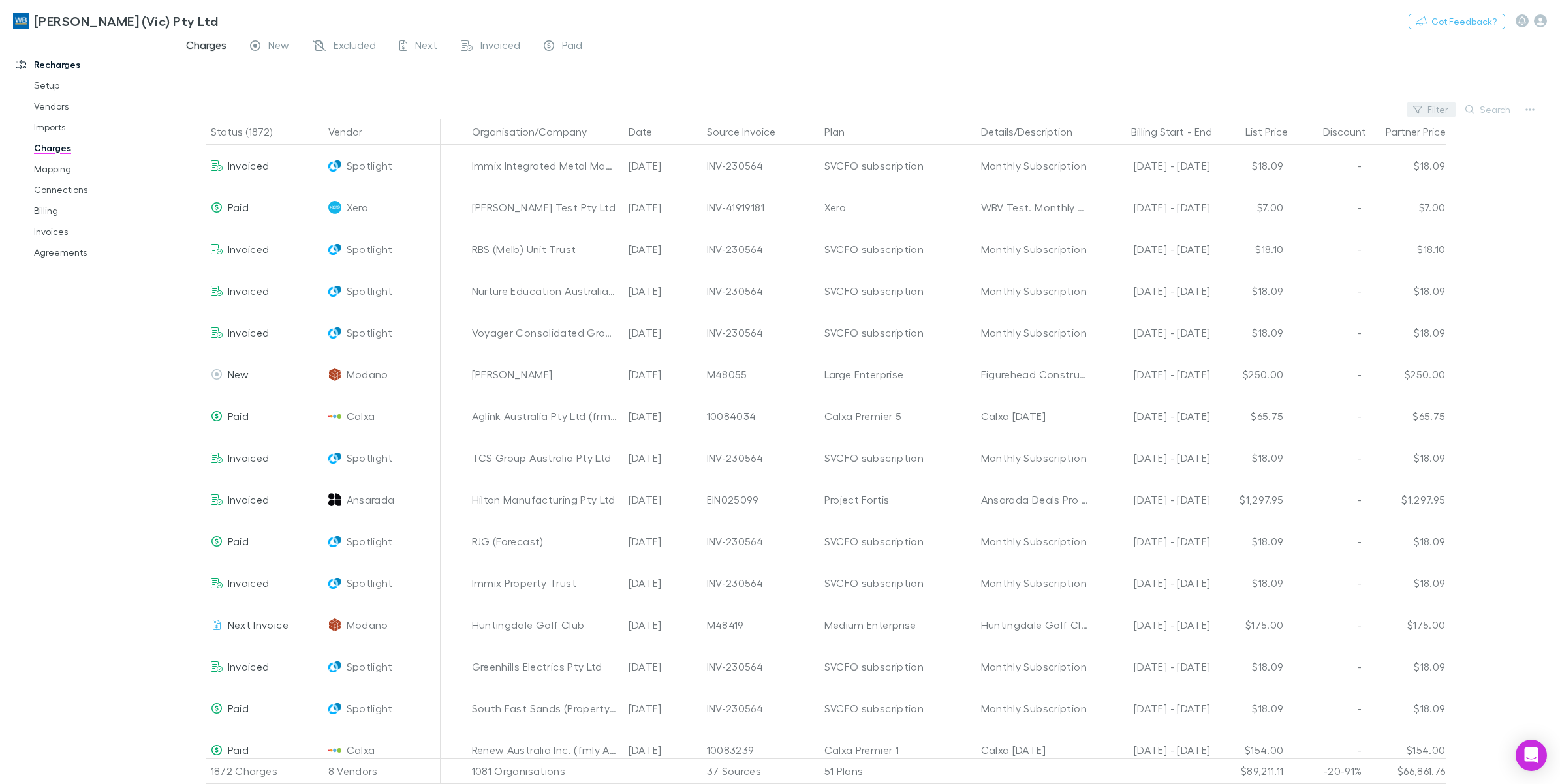
click at [1439, 110] on button "Filter" at bounding box center [1431, 110] width 50 height 16
click at [1292, 233] on li "Modano" at bounding box center [1343, 236] width 227 height 20
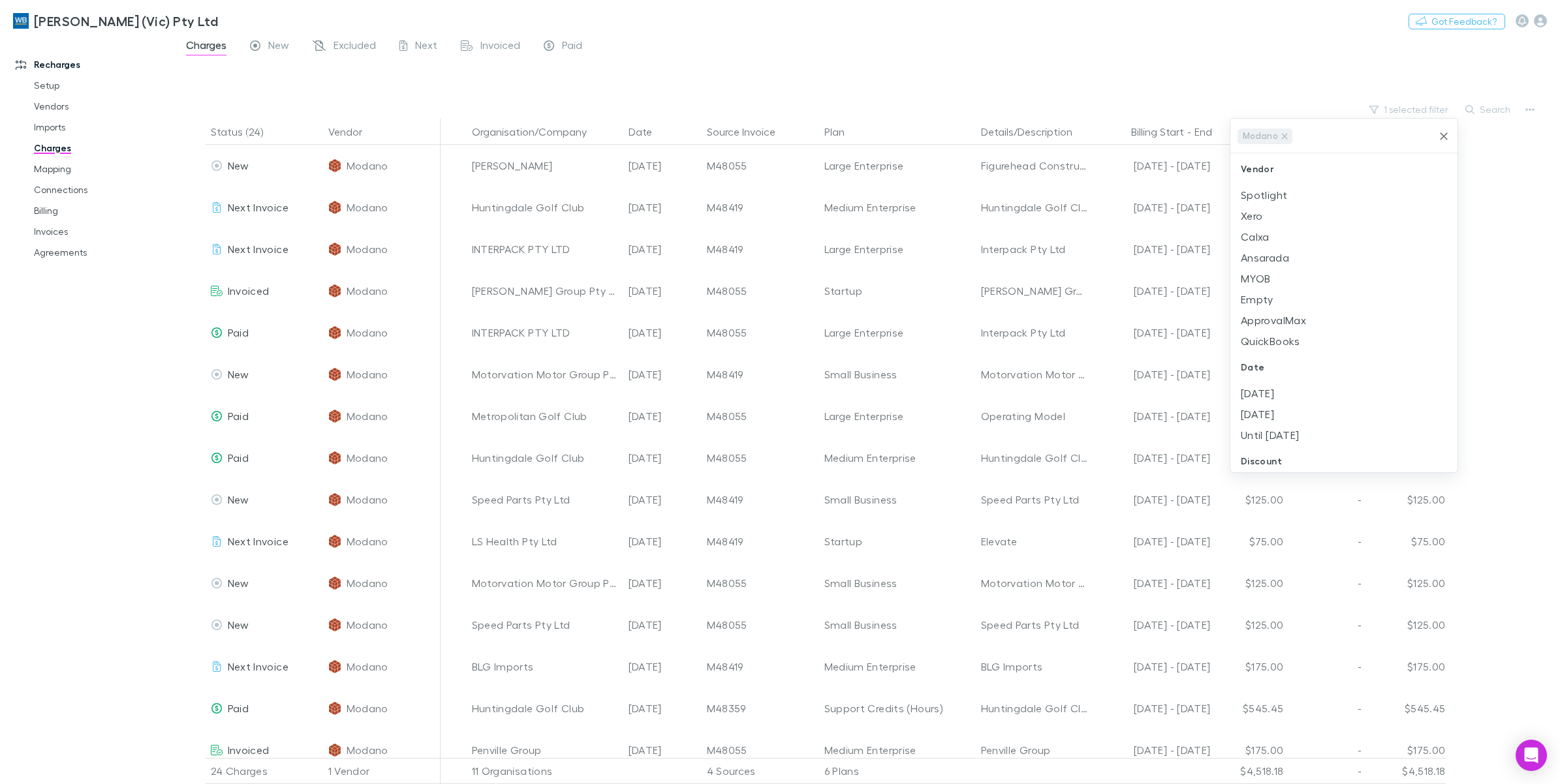
click at [1482, 108] on div at bounding box center [780, 392] width 1560 height 784
click at [1483, 108] on button "Search" at bounding box center [1487, 110] width 59 height 16
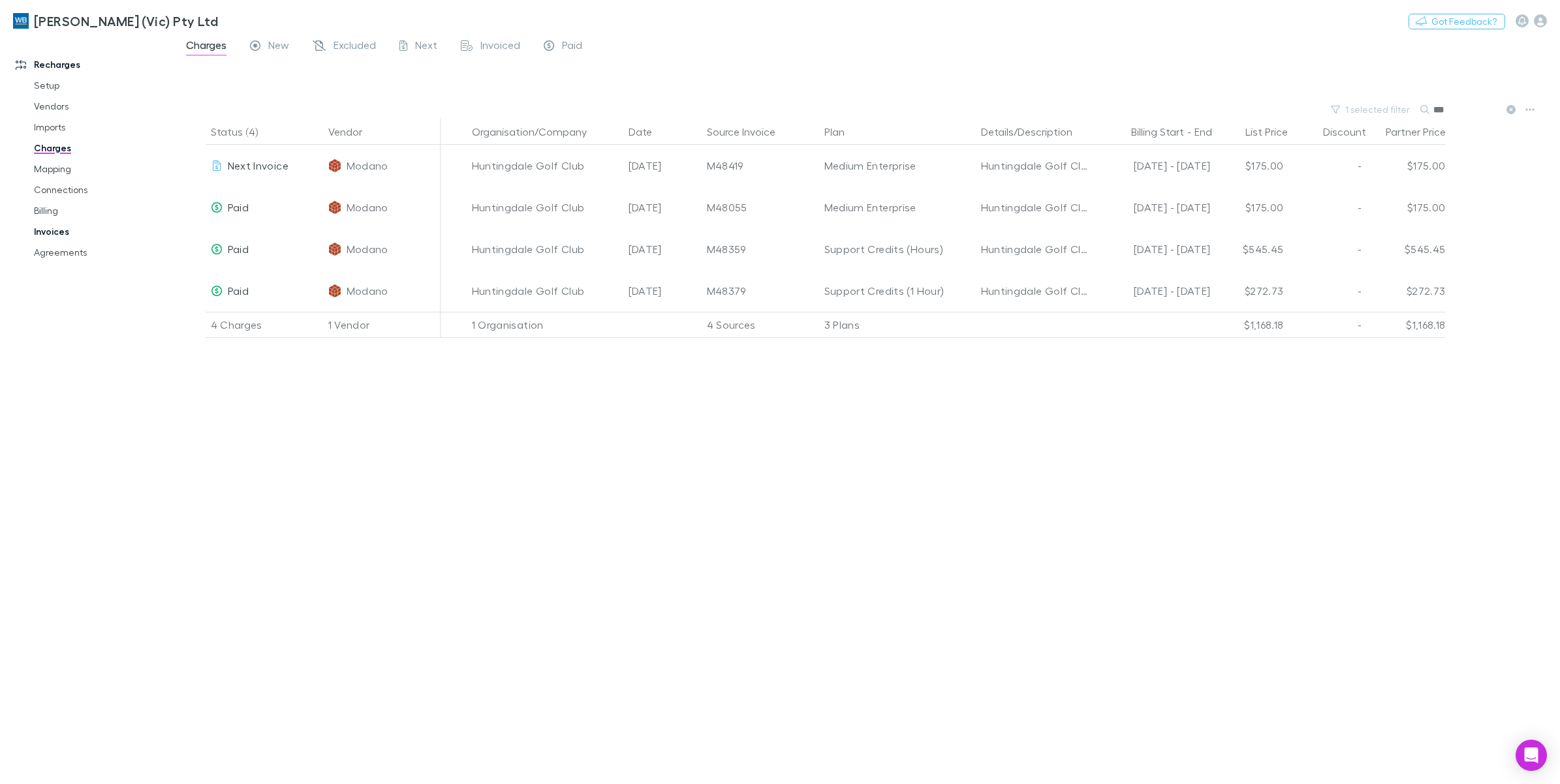
type input "***"
click at [61, 226] on link "Invoices" at bounding box center [102, 232] width 163 height 20
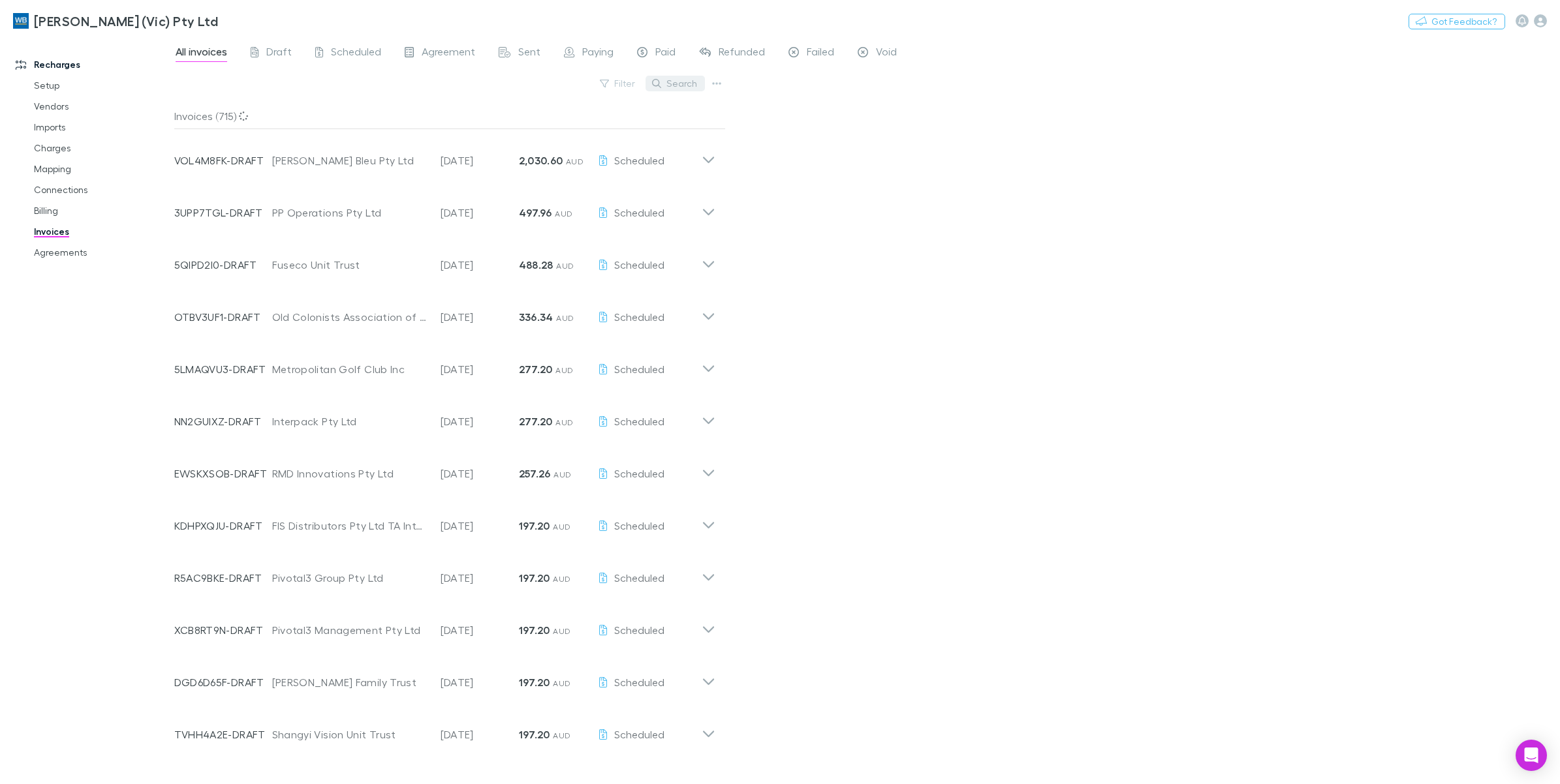
click at [680, 86] on button "Search" at bounding box center [675, 84] width 59 height 16
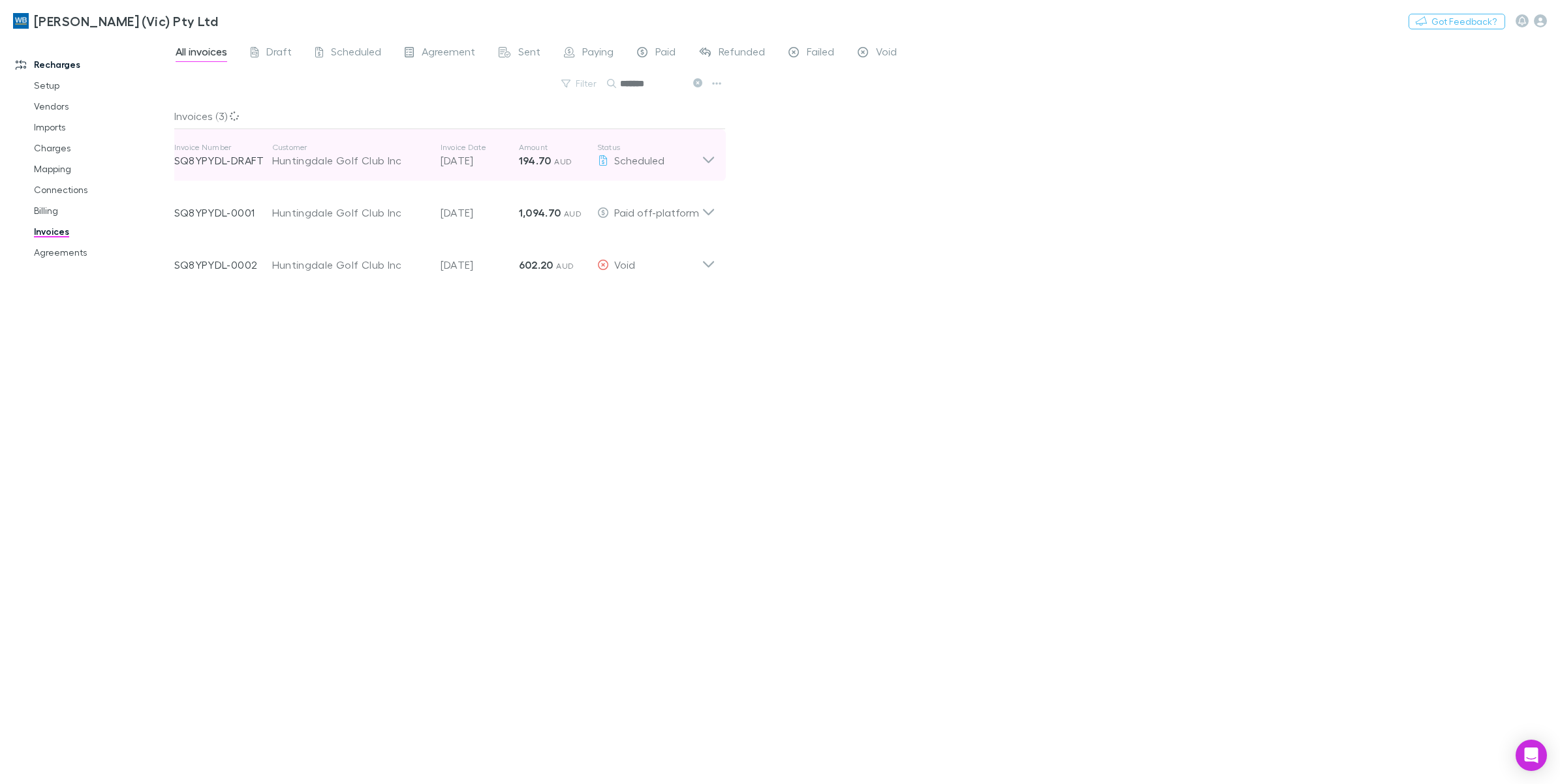
type input "*******"
click at [703, 158] on icon at bounding box center [708, 160] width 11 height 6
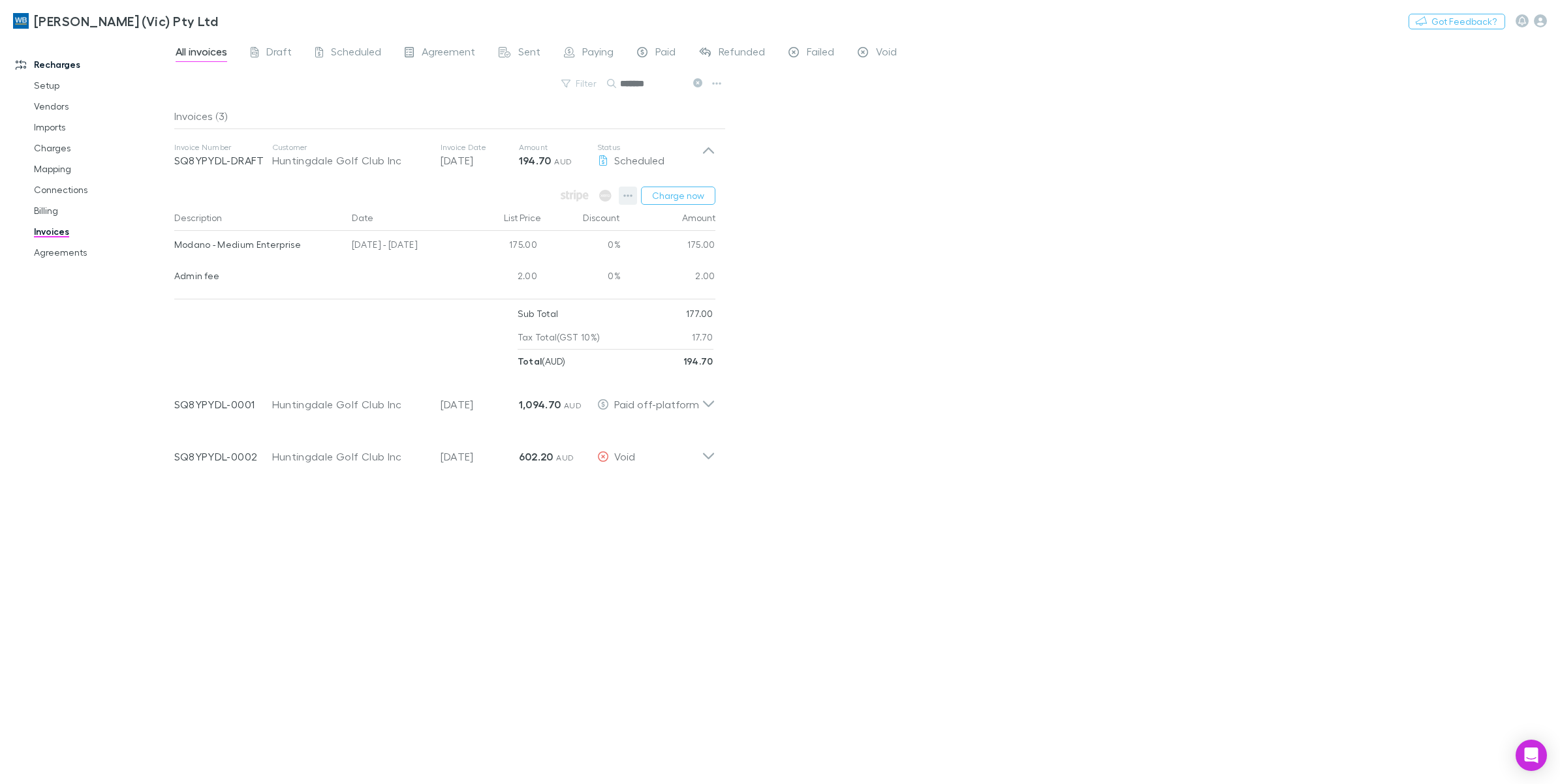
click at [624, 196] on icon "button" at bounding box center [628, 195] width 9 height 2
click at [908, 212] on div at bounding box center [780, 392] width 1560 height 784
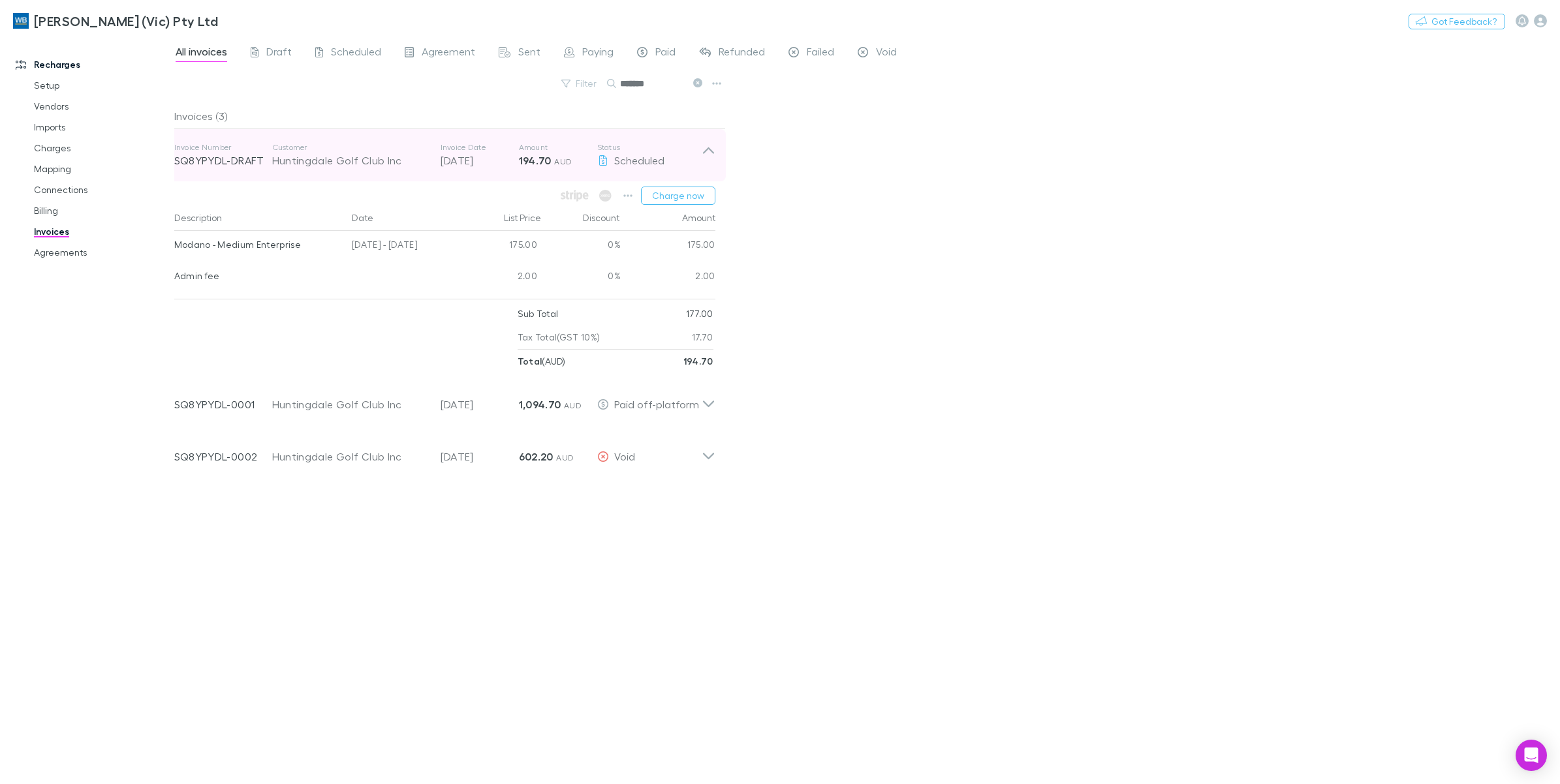
click at [708, 147] on icon at bounding box center [708, 154] width 13 height 26
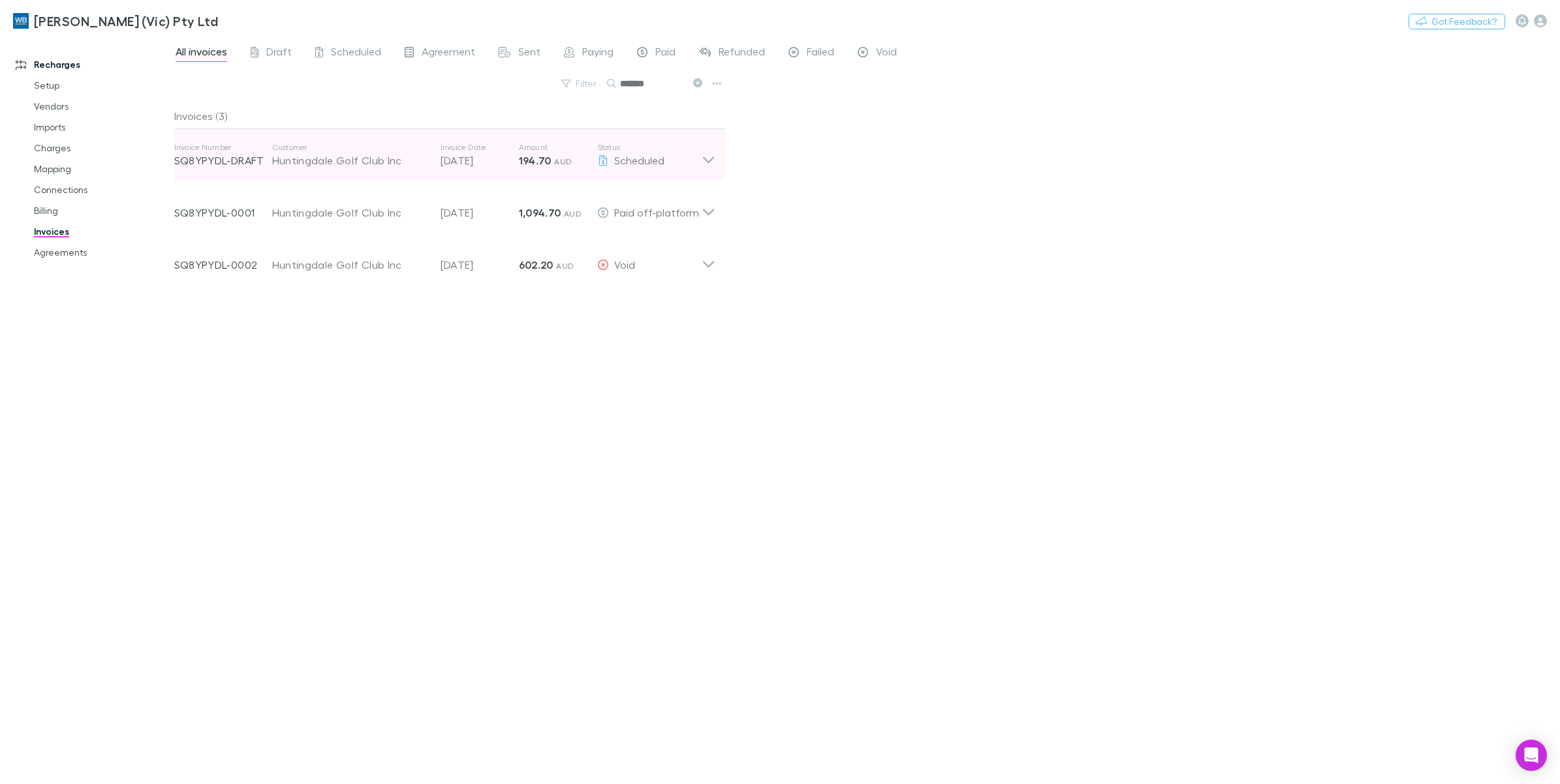
click at [512, 158] on p "[DATE]" at bounding box center [479, 161] width 78 height 16
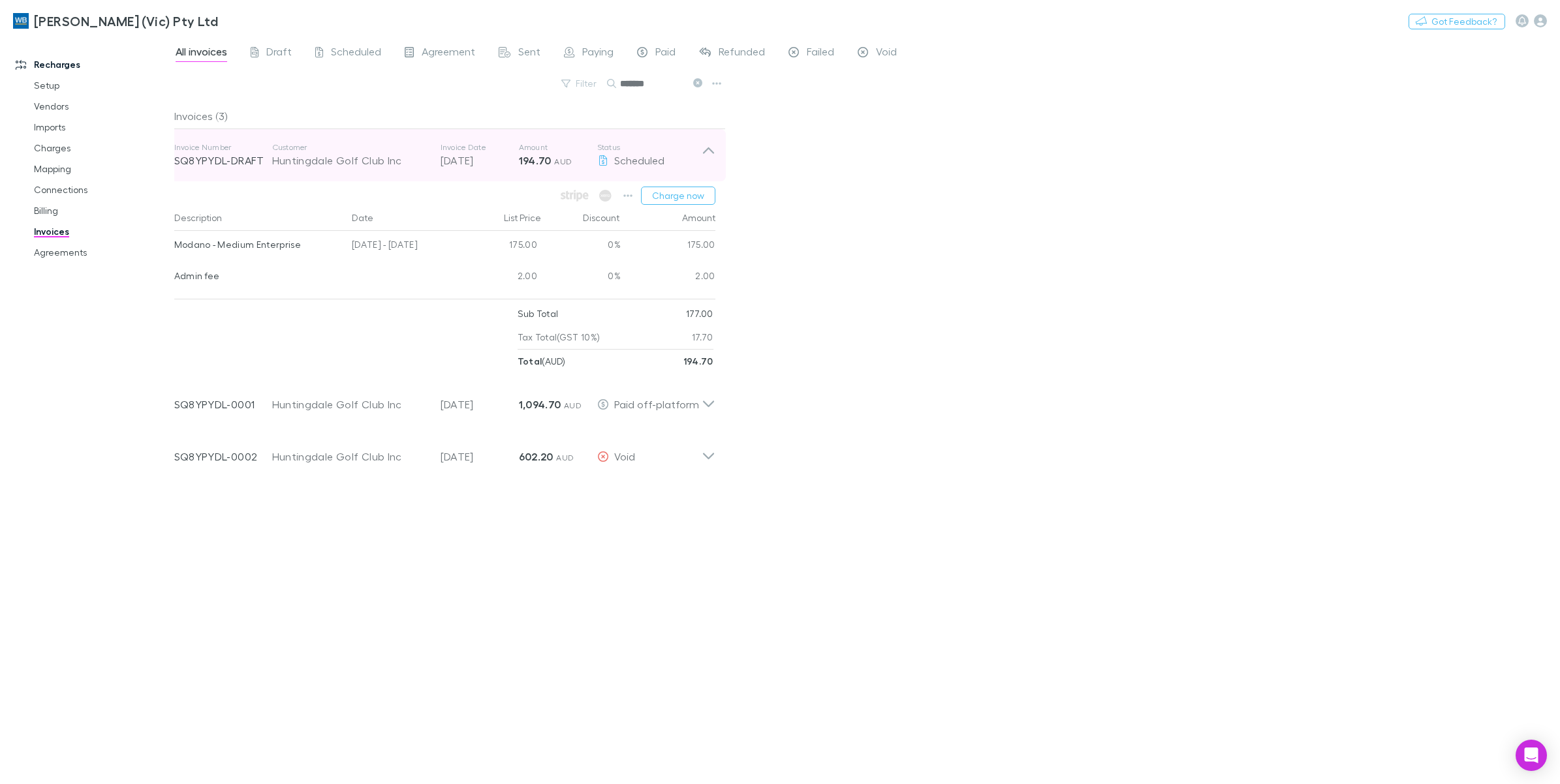
click at [512, 158] on p "[DATE]" at bounding box center [479, 161] width 78 height 16
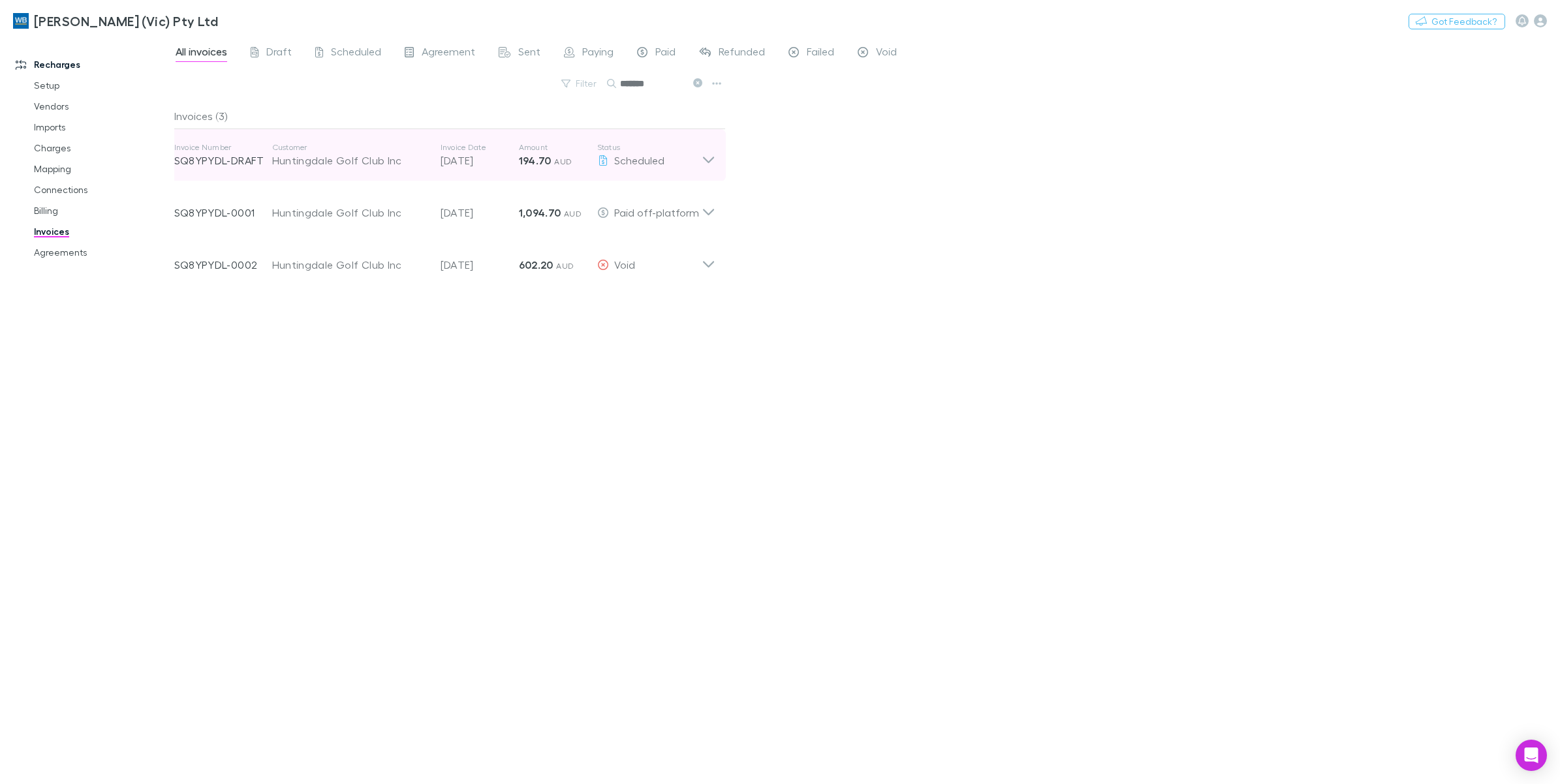
click at [712, 160] on icon at bounding box center [708, 154] width 13 height 26
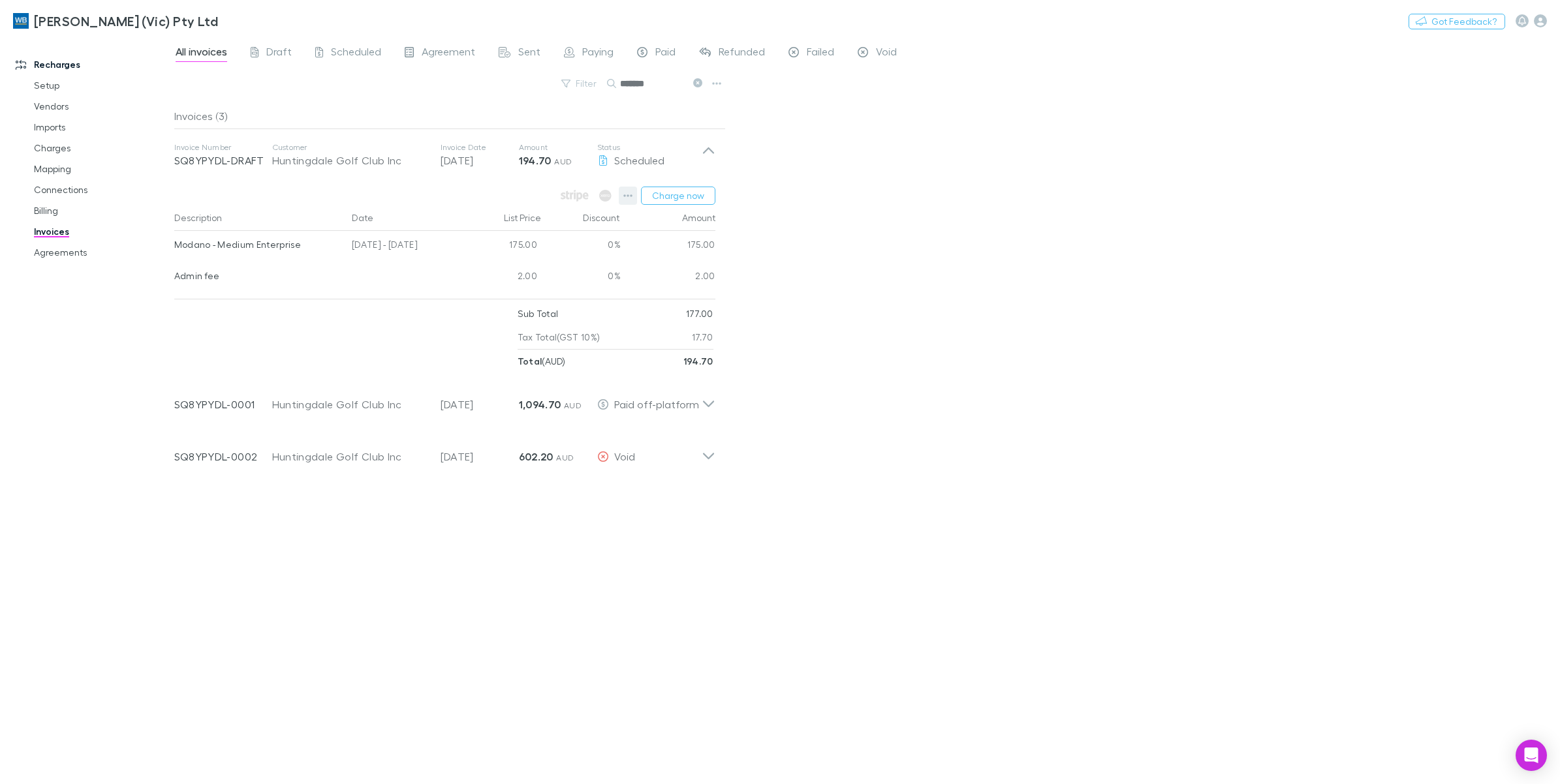
click at [624, 199] on icon "button" at bounding box center [628, 195] width 9 height 10
click at [548, 265] on p "Add charge" at bounding box center [547, 272] width 158 height 16
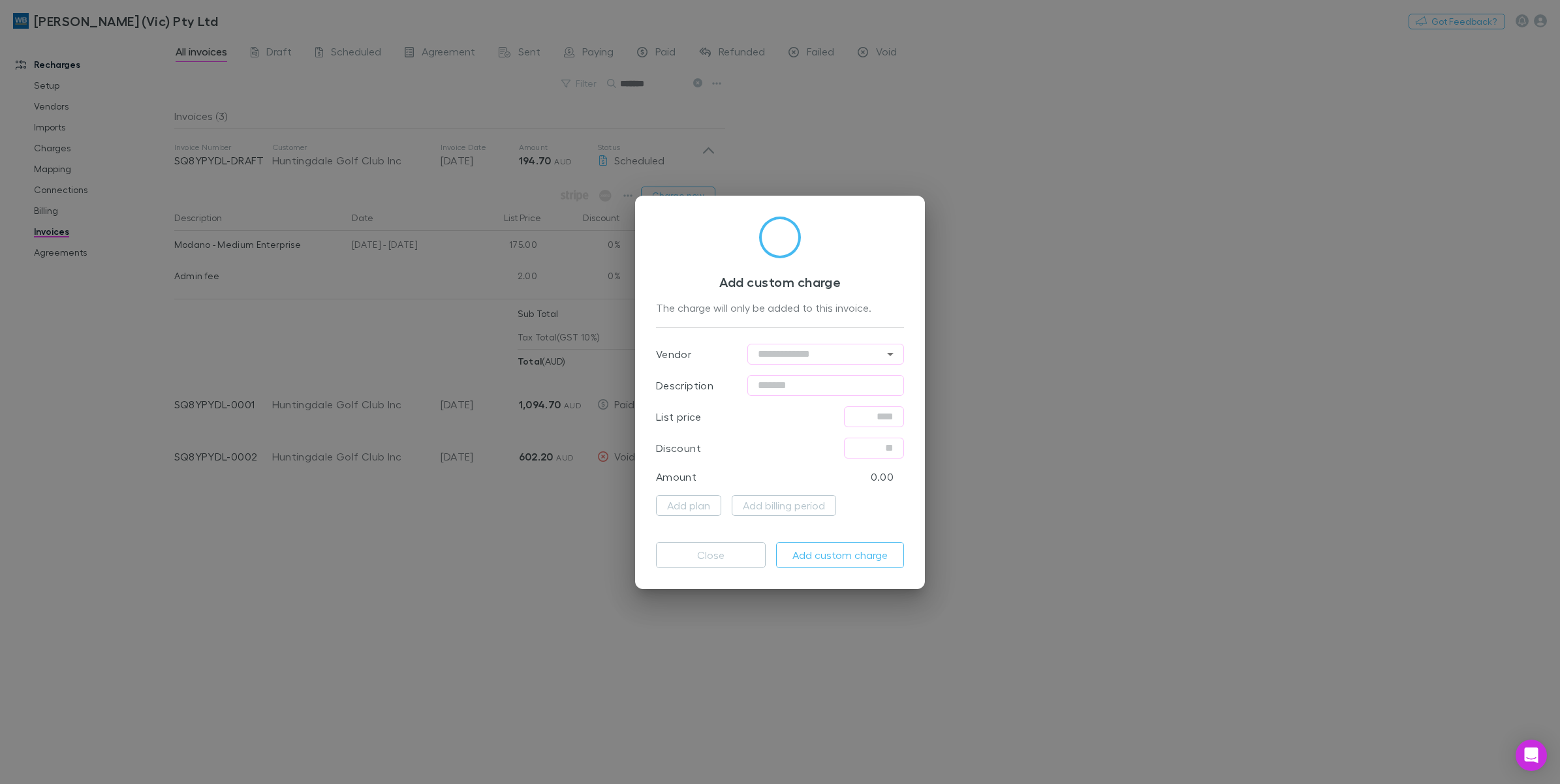
click at [1026, 278] on div "Add custom charge The charge will only be added to this invoice. Vendor ​ Descr…" at bounding box center [780, 392] width 1560 height 784
click at [749, 548] on button "Close" at bounding box center [710, 555] width 110 height 26
